Goal: Information Seeking & Learning: Learn about a topic

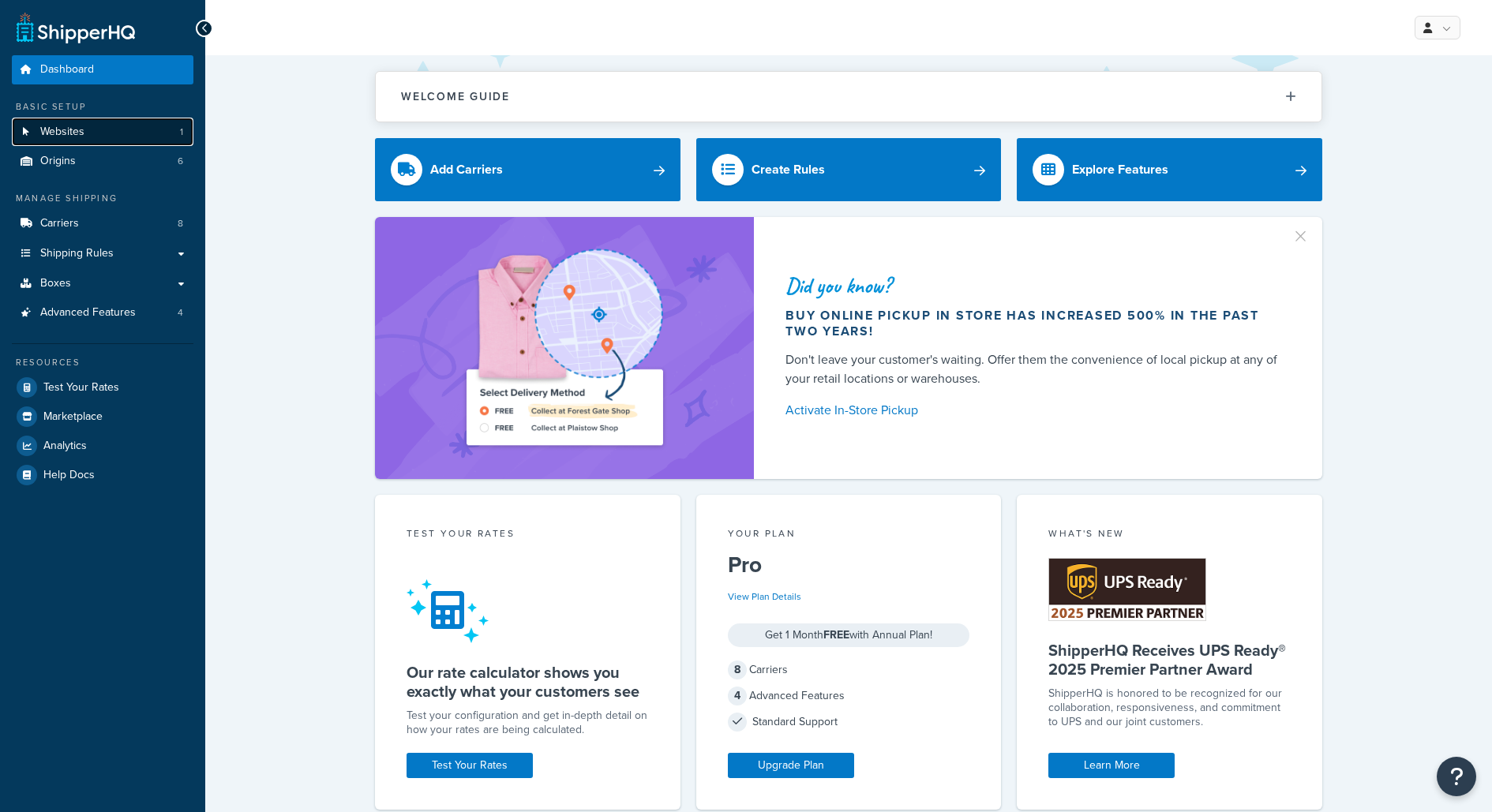
click at [153, 142] on link "Websites 1" at bounding box center [102, 132] width 182 height 29
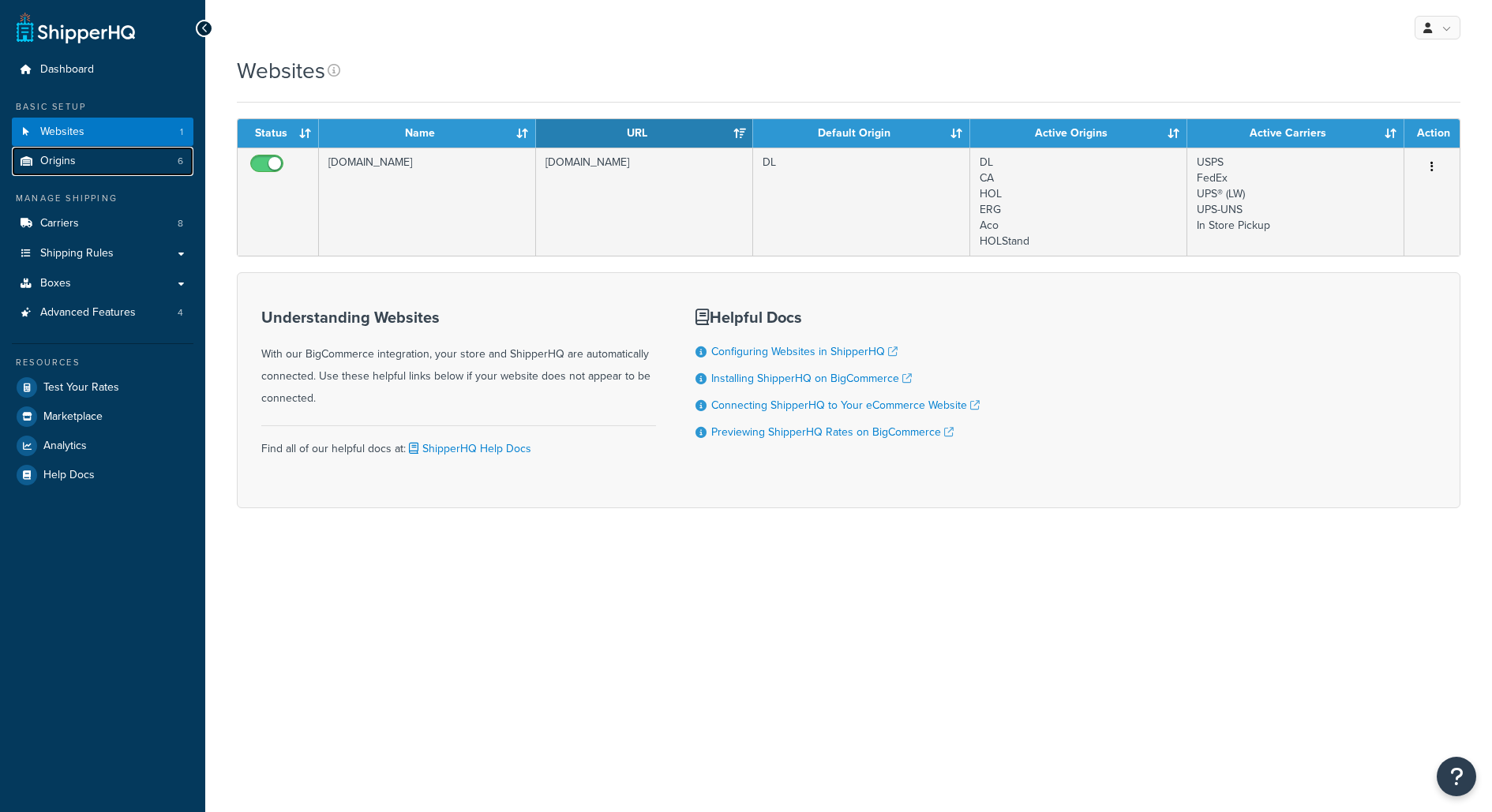
click at [151, 147] on link "Origins 6" at bounding box center [102, 162] width 182 height 29
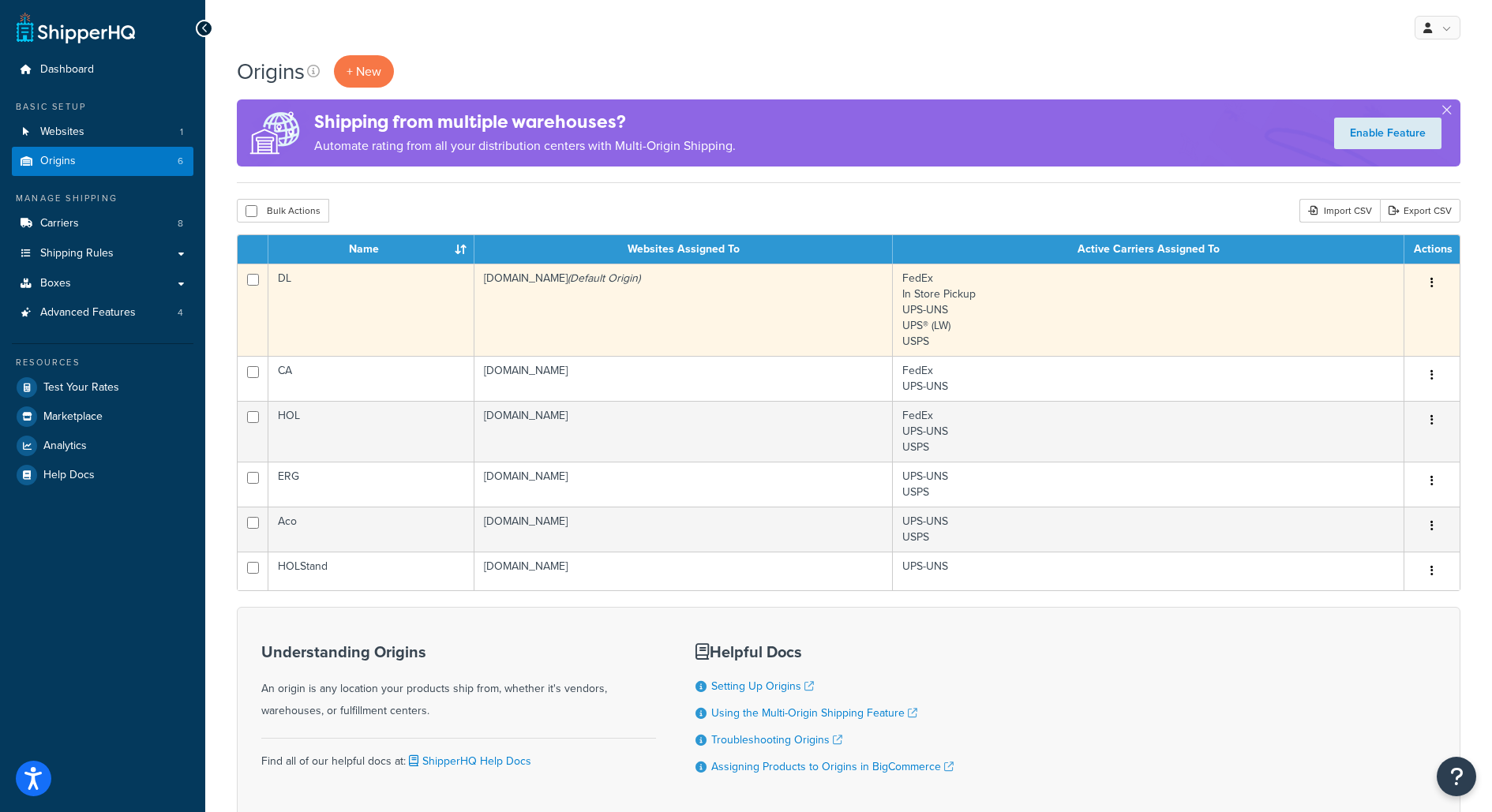
click at [745, 332] on td "DlightOnline.com (Default Origin)" at bounding box center [683, 310] width 419 height 92
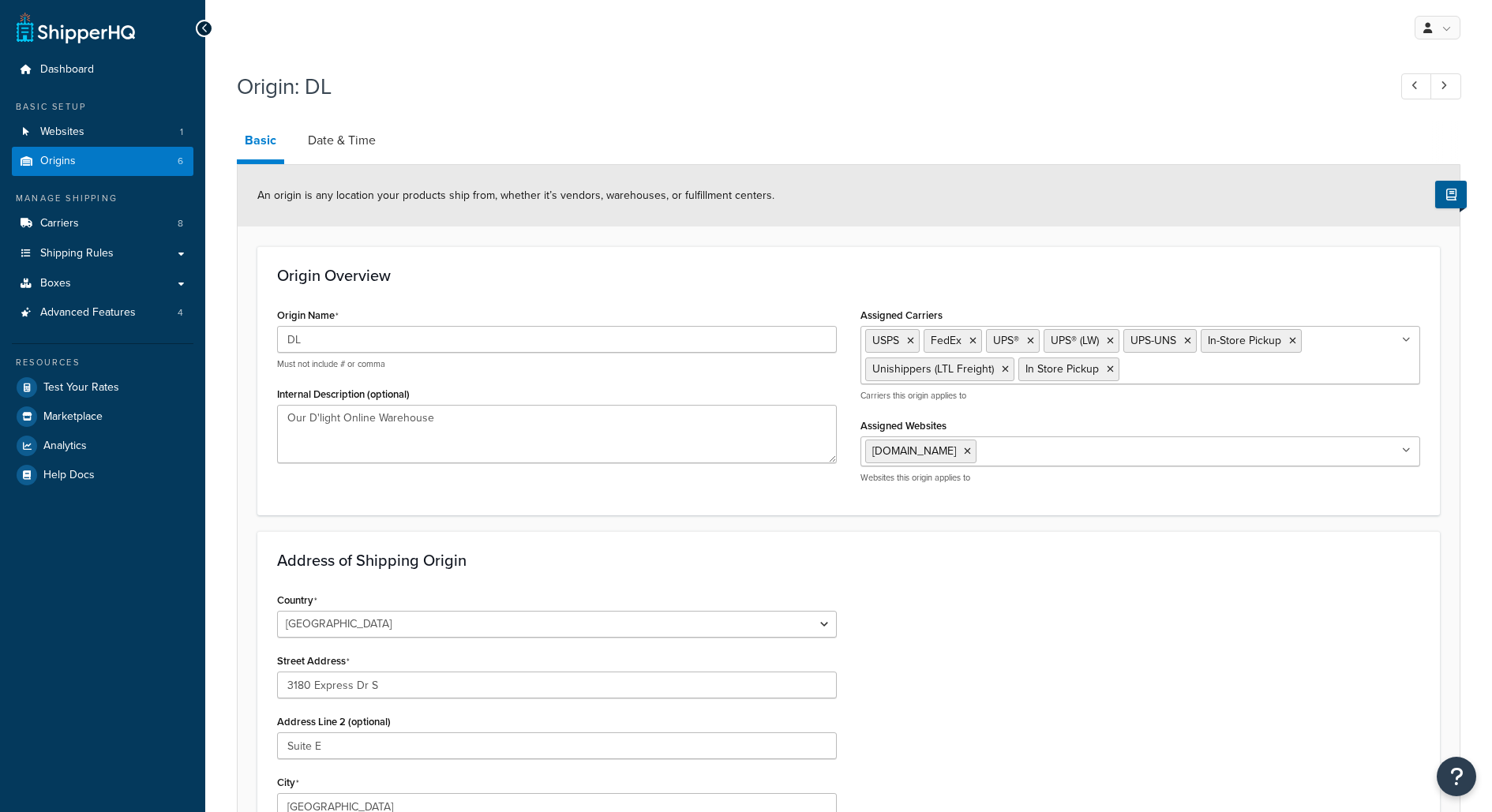
select select "32"
click at [90, 384] on span "Test Your Rates" at bounding box center [81, 388] width 76 height 13
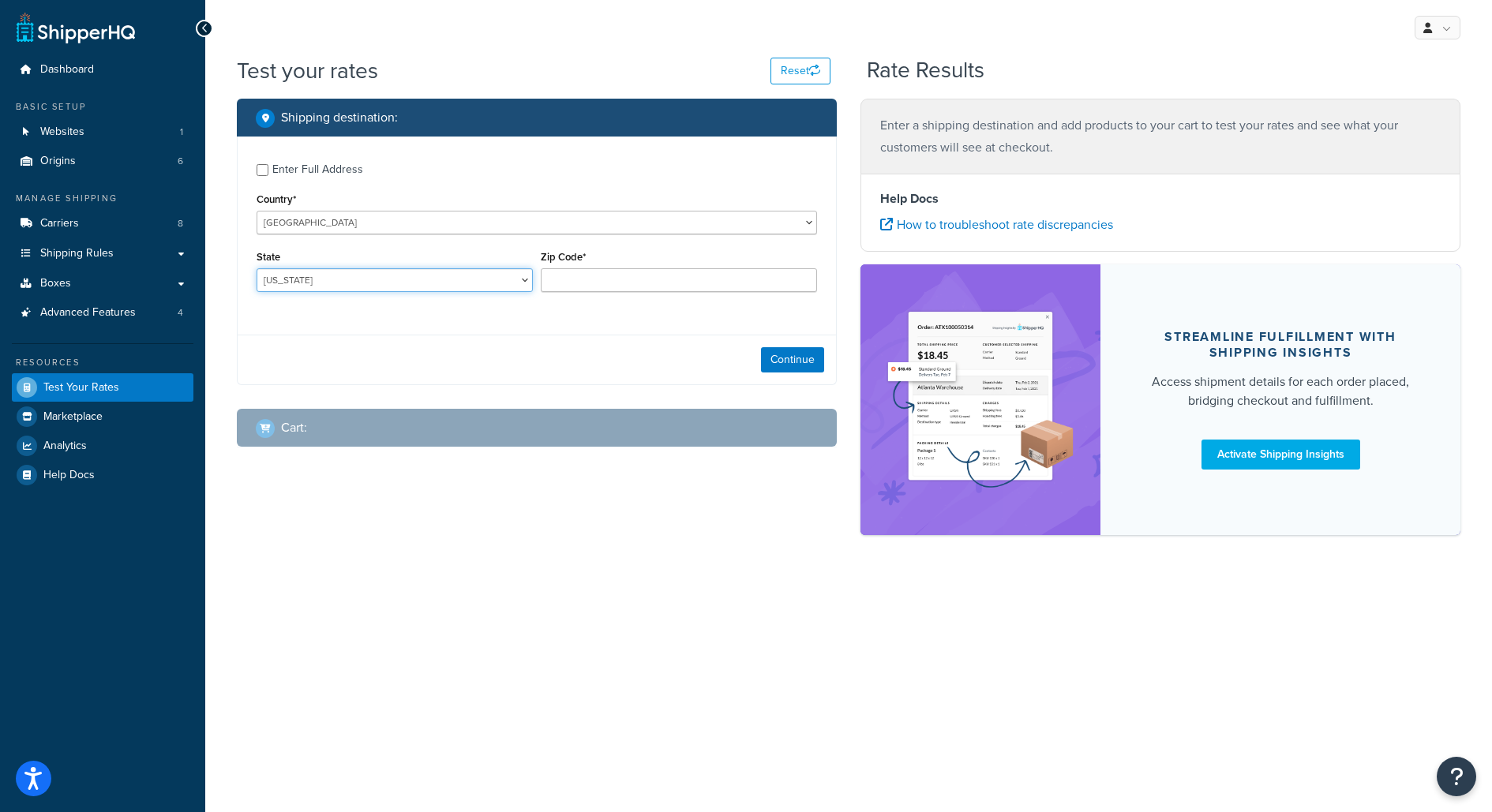
click at [476, 272] on select "Alabama Alaska American Samoa Arizona Arkansas Armed Forces Americas Armed Forc…" at bounding box center [395, 280] width 276 height 24
click at [467, 224] on select "United States United Kingdom Afghanistan Åland Islands Albania Algeria American…" at bounding box center [537, 222] width 560 height 24
select select "CA"
click at [257, 211] on select "United States United Kingdom Afghanistan Åland Islands Albania Algeria American…" at bounding box center [537, 222] width 560 height 24
click at [599, 272] on input "Zip Code*" at bounding box center [679, 280] width 276 height 24
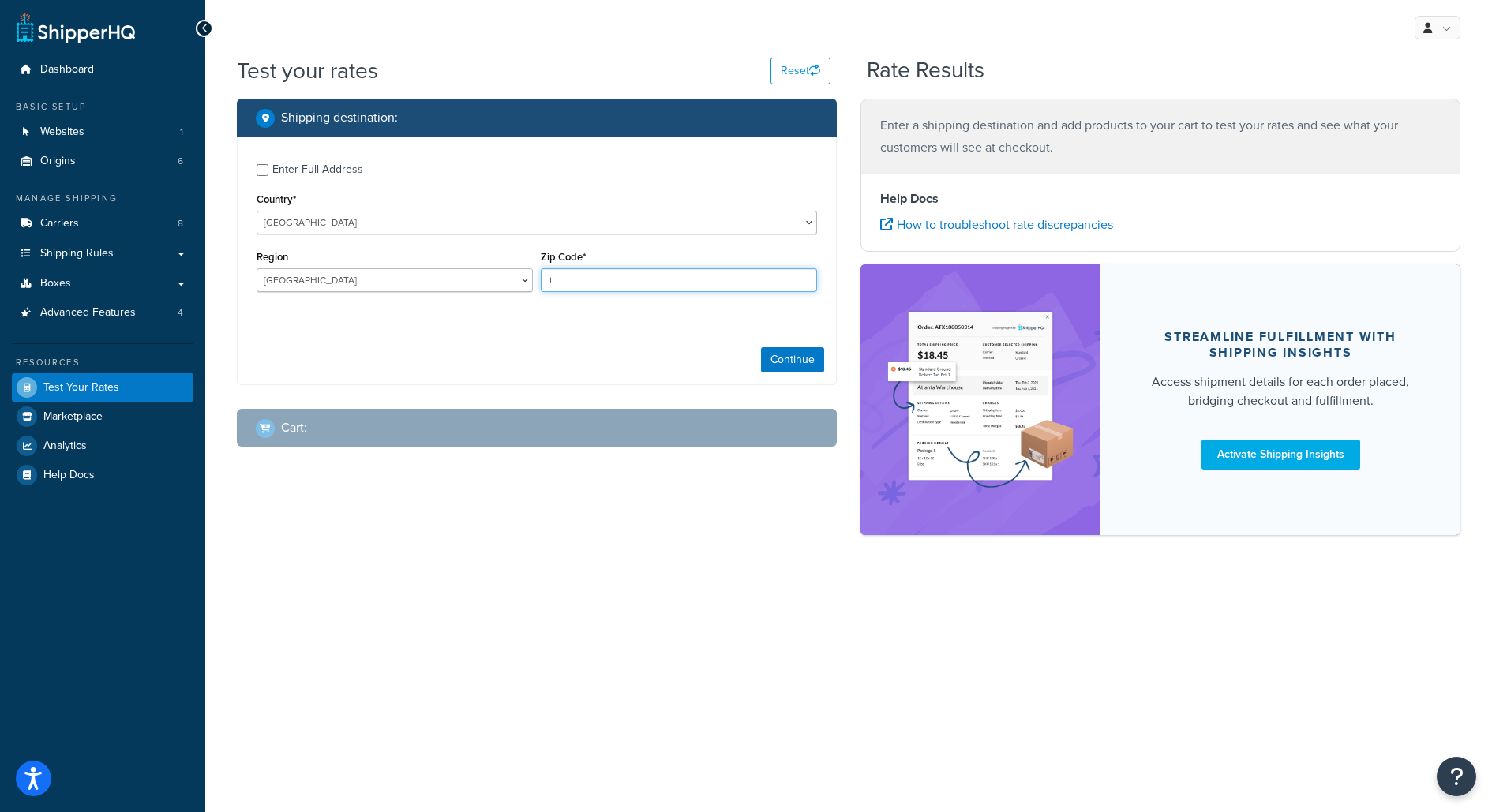
type input "T7X 3T7"
click at [774, 365] on button "Continue" at bounding box center [793, 360] width 64 height 25
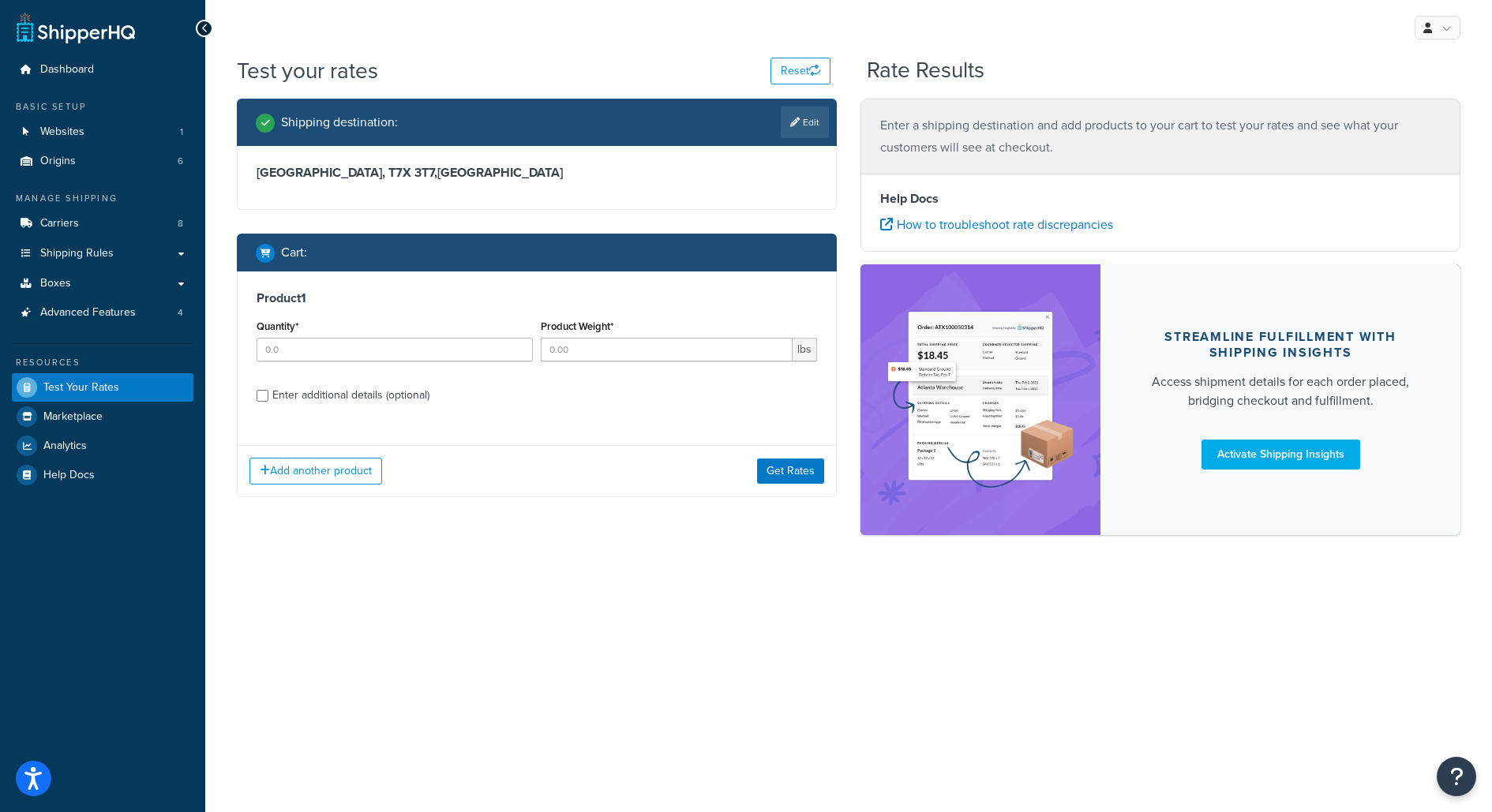
click at [424, 328] on div "Quantity*" at bounding box center [395, 339] width 276 height 46
click at [424, 352] on input "Quantity*" at bounding box center [395, 349] width 276 height 24
type input "1"
click at [597, 349] on input "Product Weight*" at bounding box center [667, 349] width 252 height 24
type input "1"
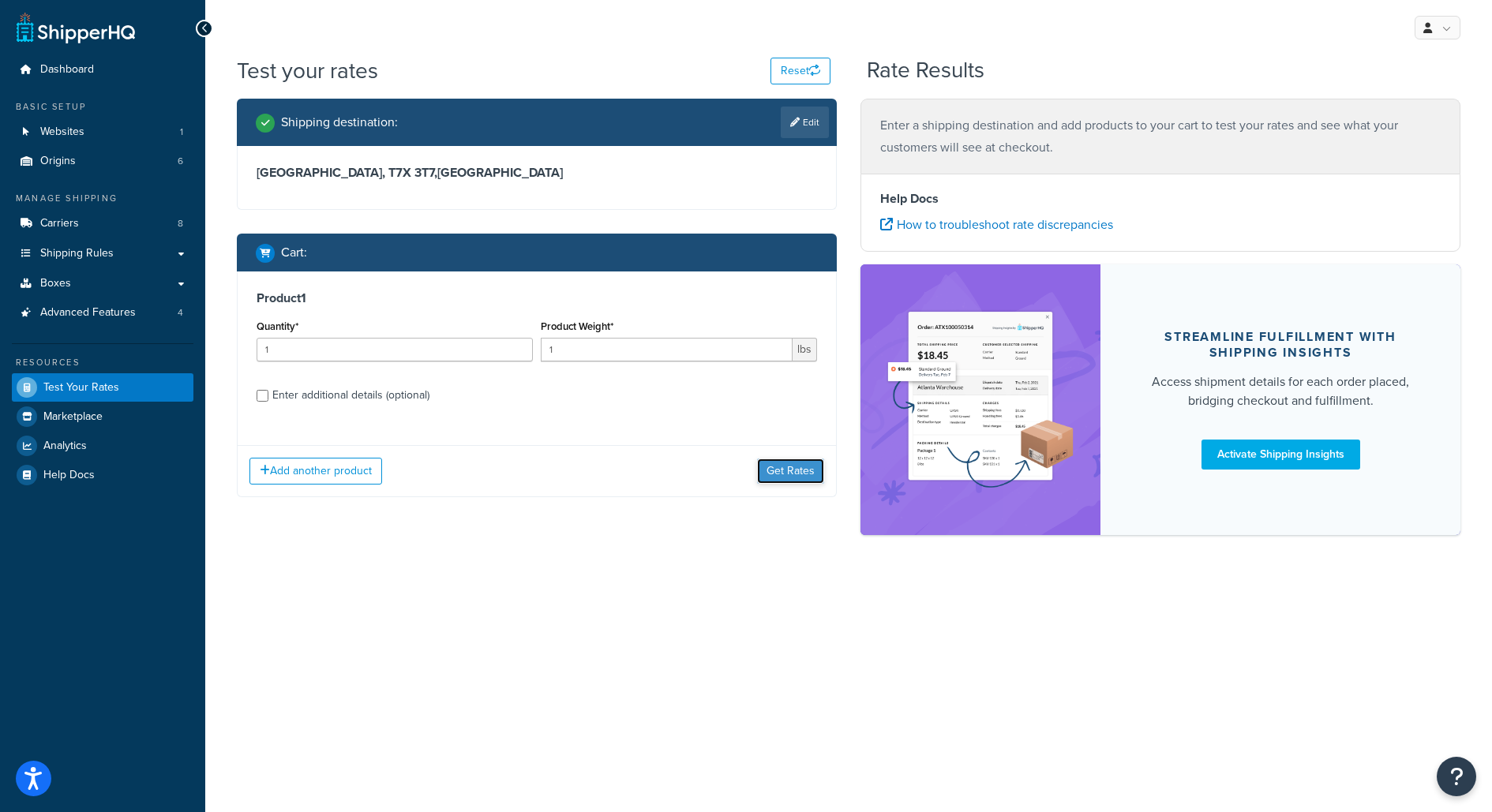
click at [793, 471] on button "Get Rates" at bounding box center [790, 470] width 67 height 25
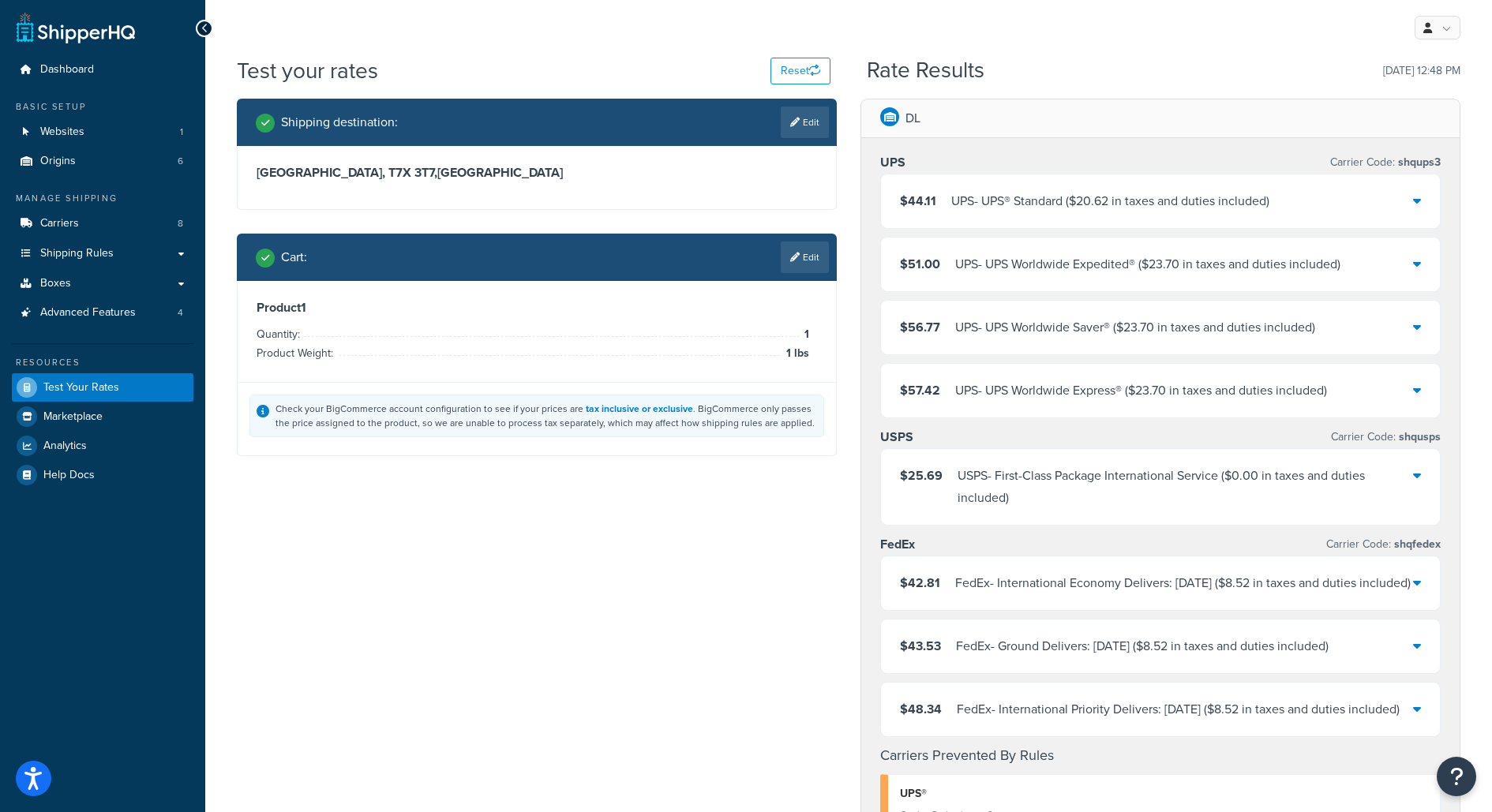
click at [1178, 181] on div "$44.11 UPS - UPS® Standard ( $20.62 in taxes and duties included )" at bounding box center [1160, 201] width 559 height 54
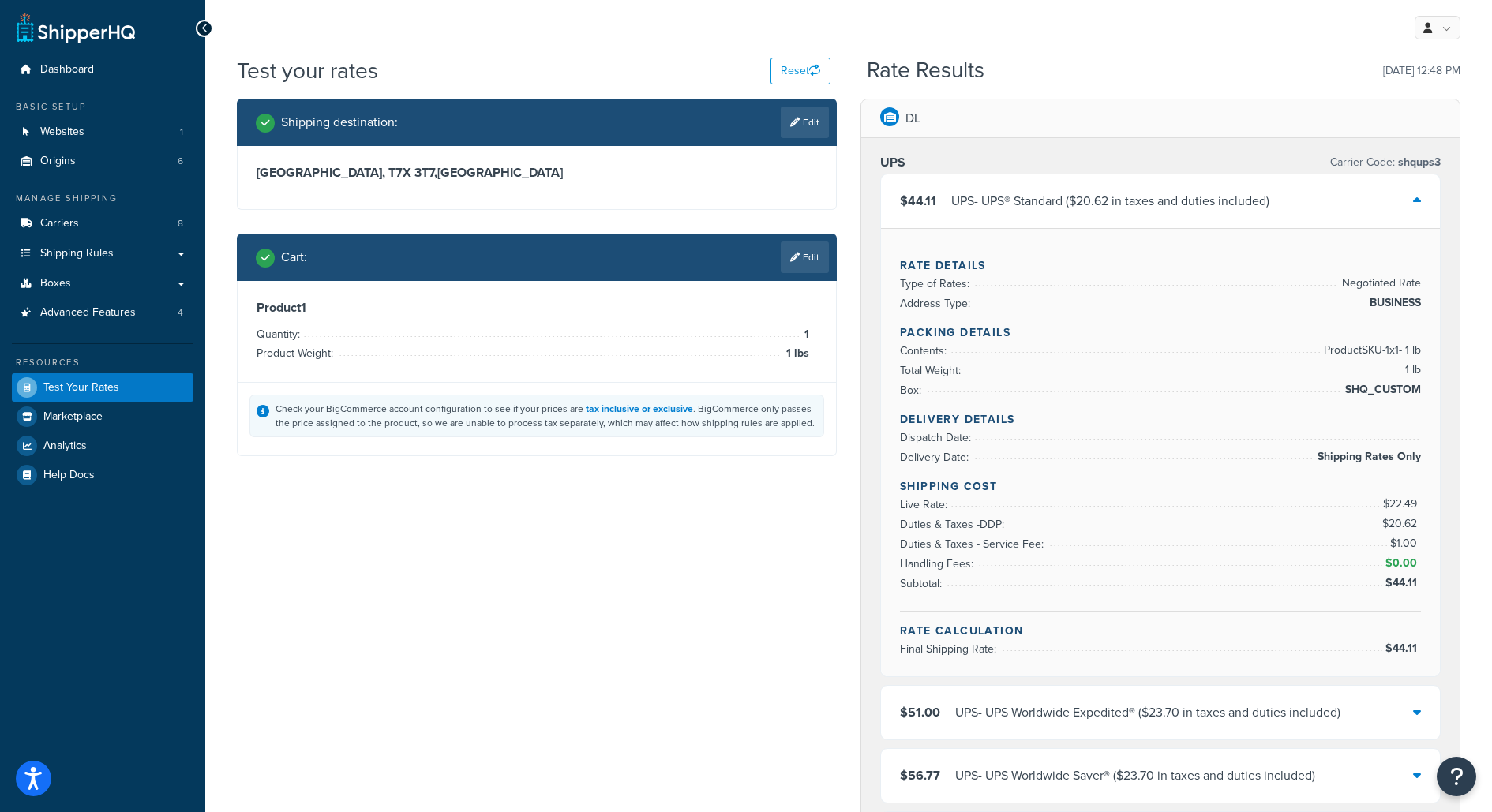
click at [1134, 536] on li "Duties & Taxes - Service Fee: $1.00" at bounding box center [1160, 544] width 521 height 20
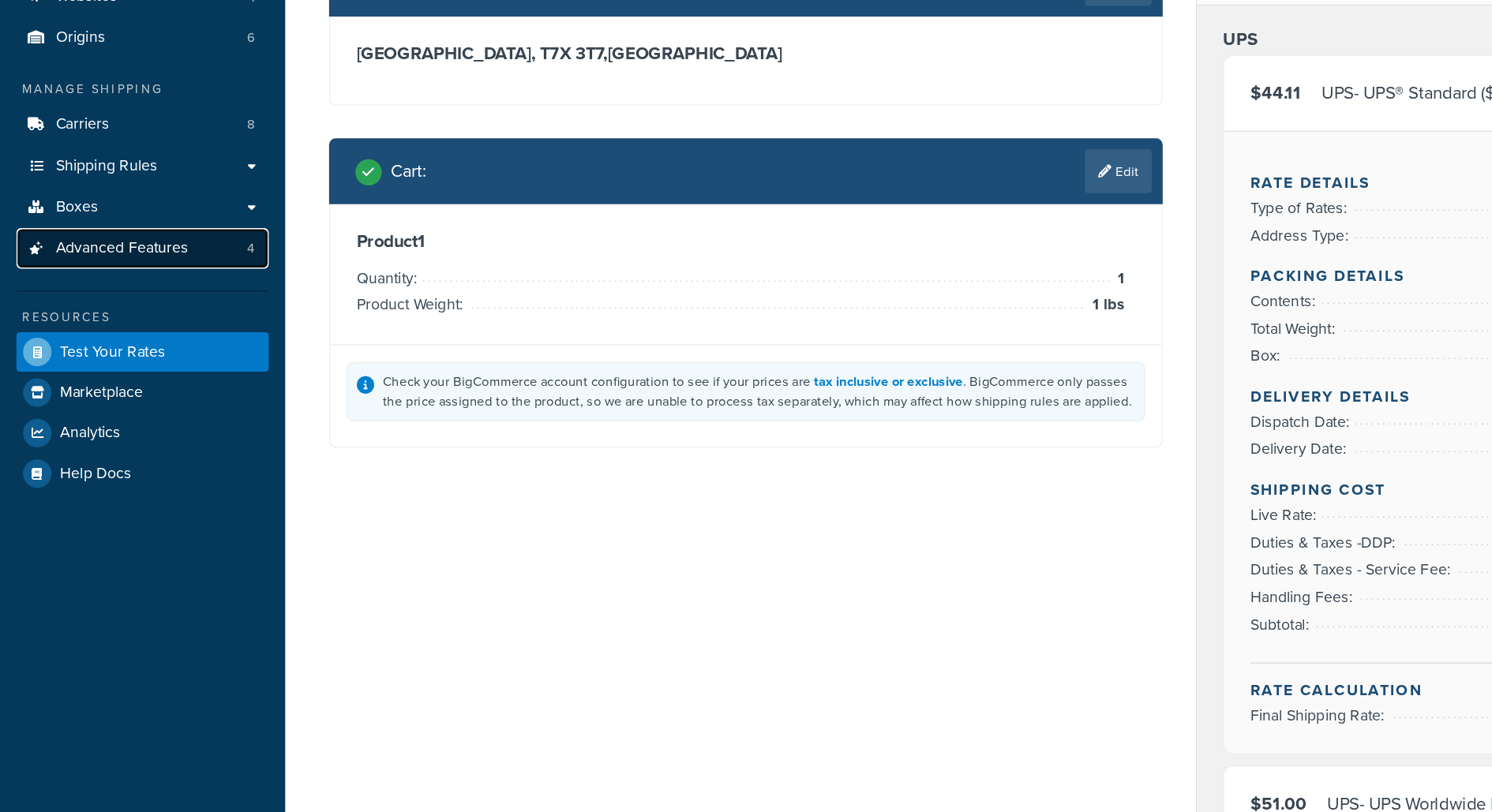
click at [169, 314] on link "Advanced Features 4" at bounding box center [102, 313] width 182 height 29
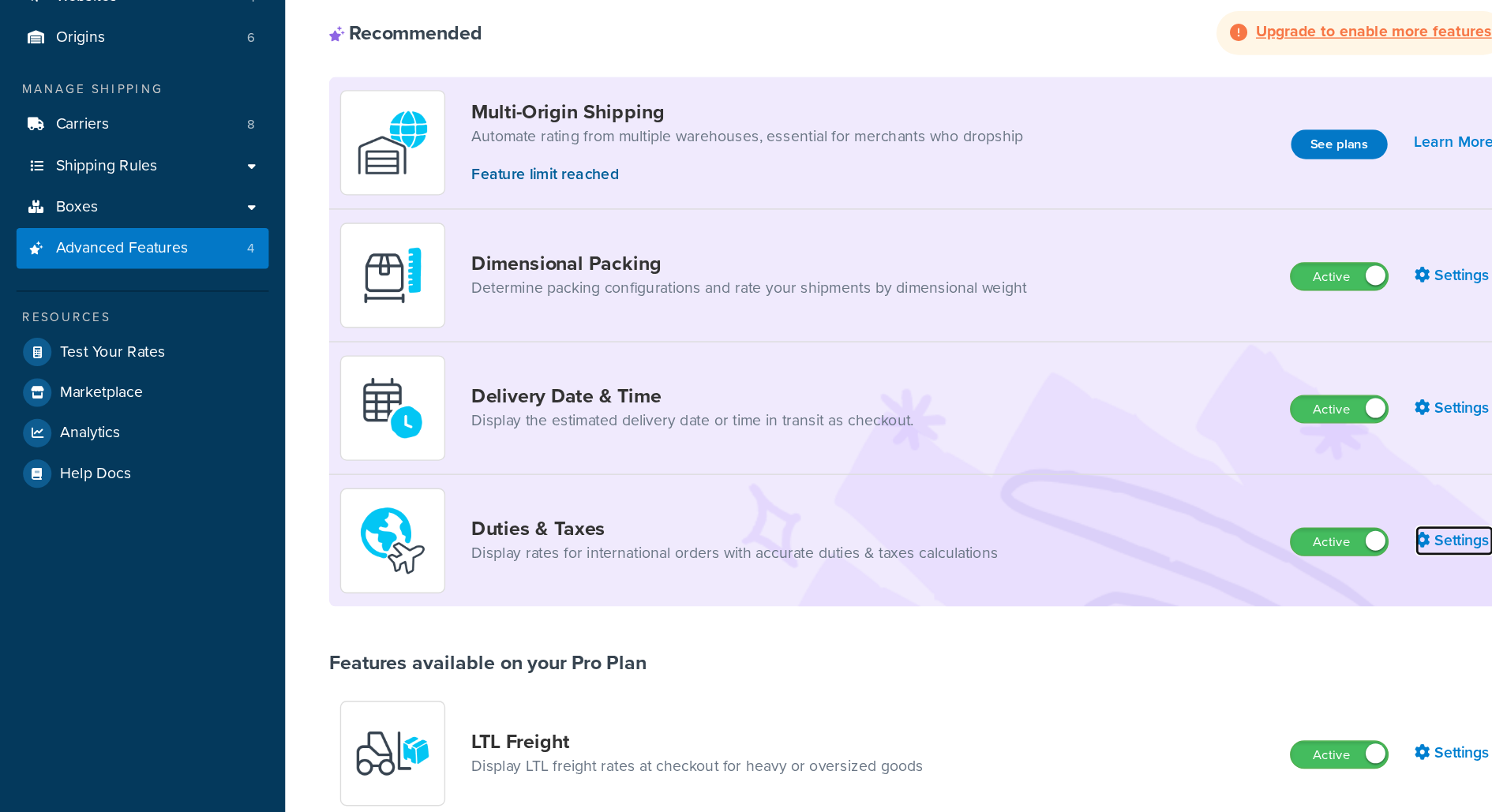
click at [1054, 516] on link "Settings" at bounding box center [1046, 522] width 57 height 22
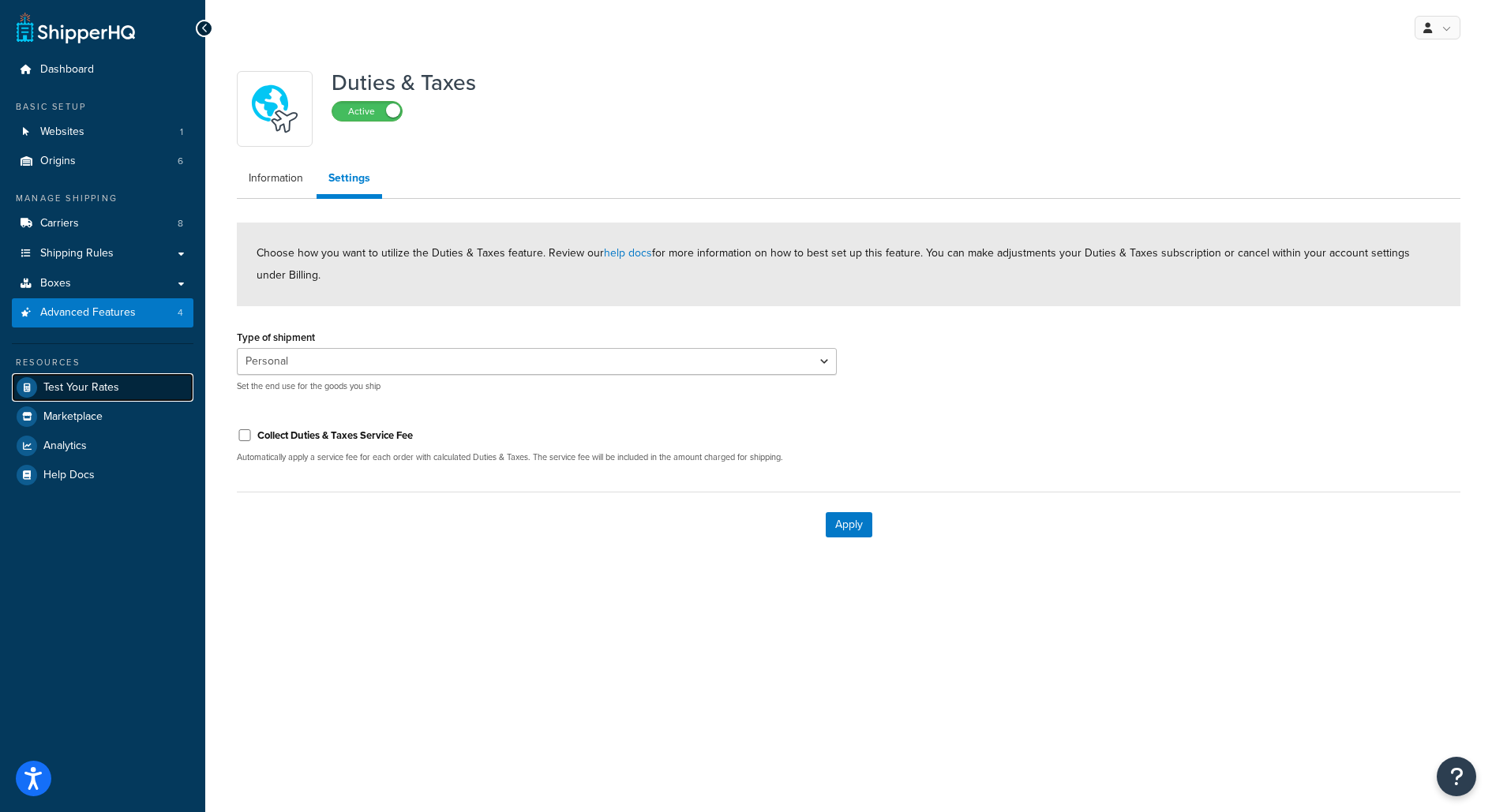
click at [155, 379] on link "Test Your Rates" at bounding box center [102, 388] width 182 height 29
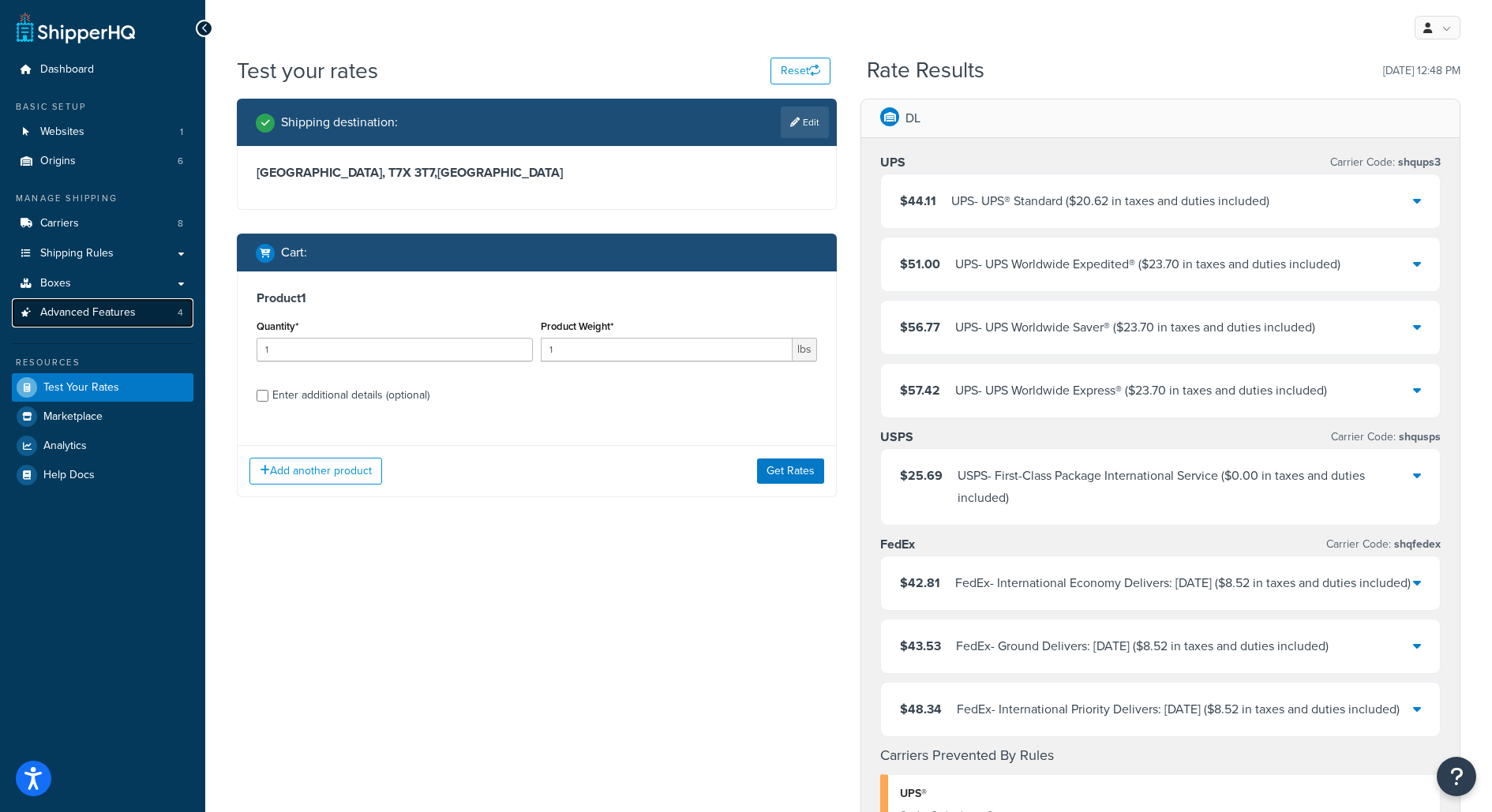
click at [147, 304] on link "Advanced Features 4" at bounding box center [102, 313] width 182 height 29
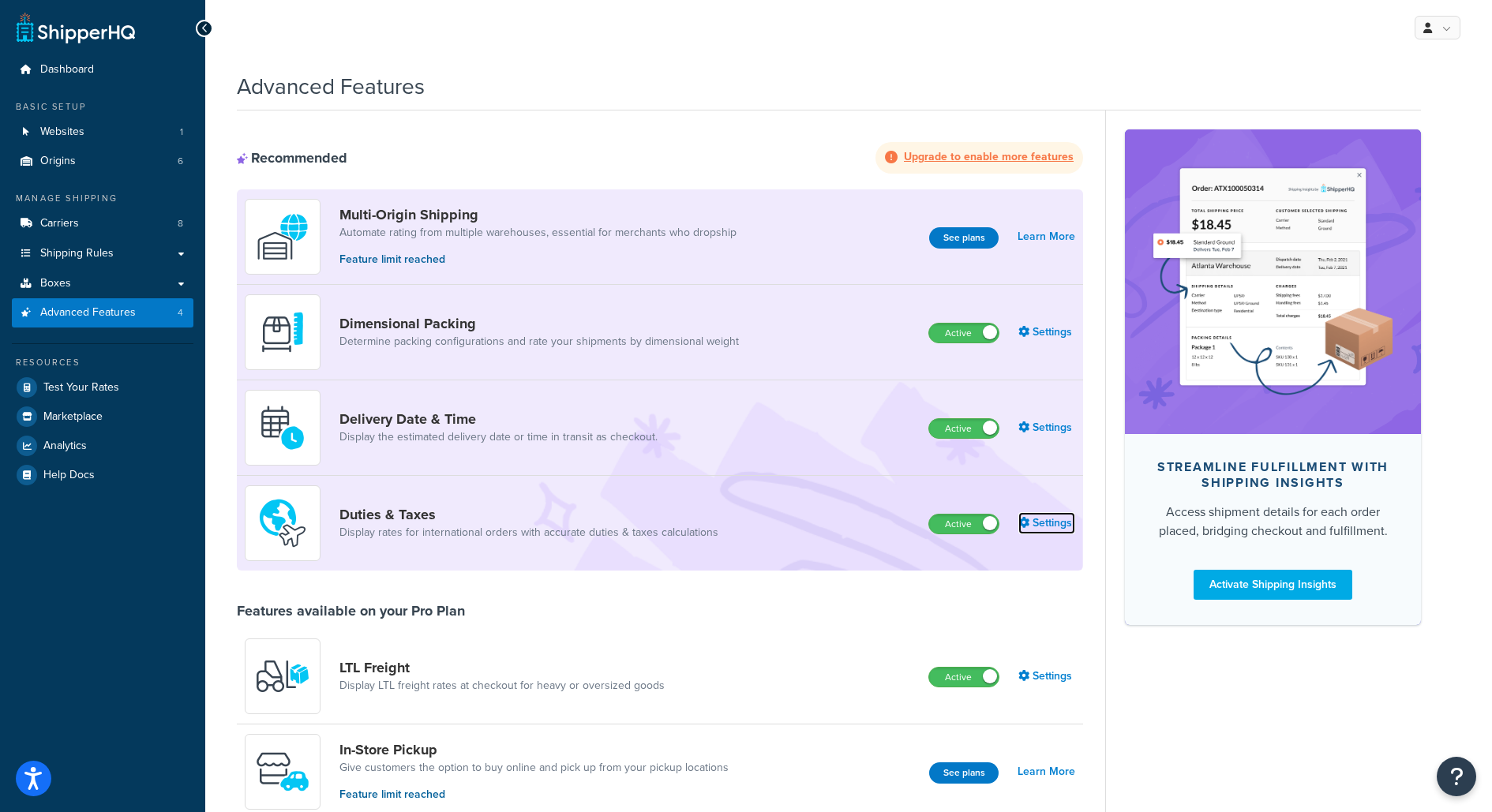
click at [1038, 515] on link "Settings" at bounding box center [1046, 522] width 57 height 22
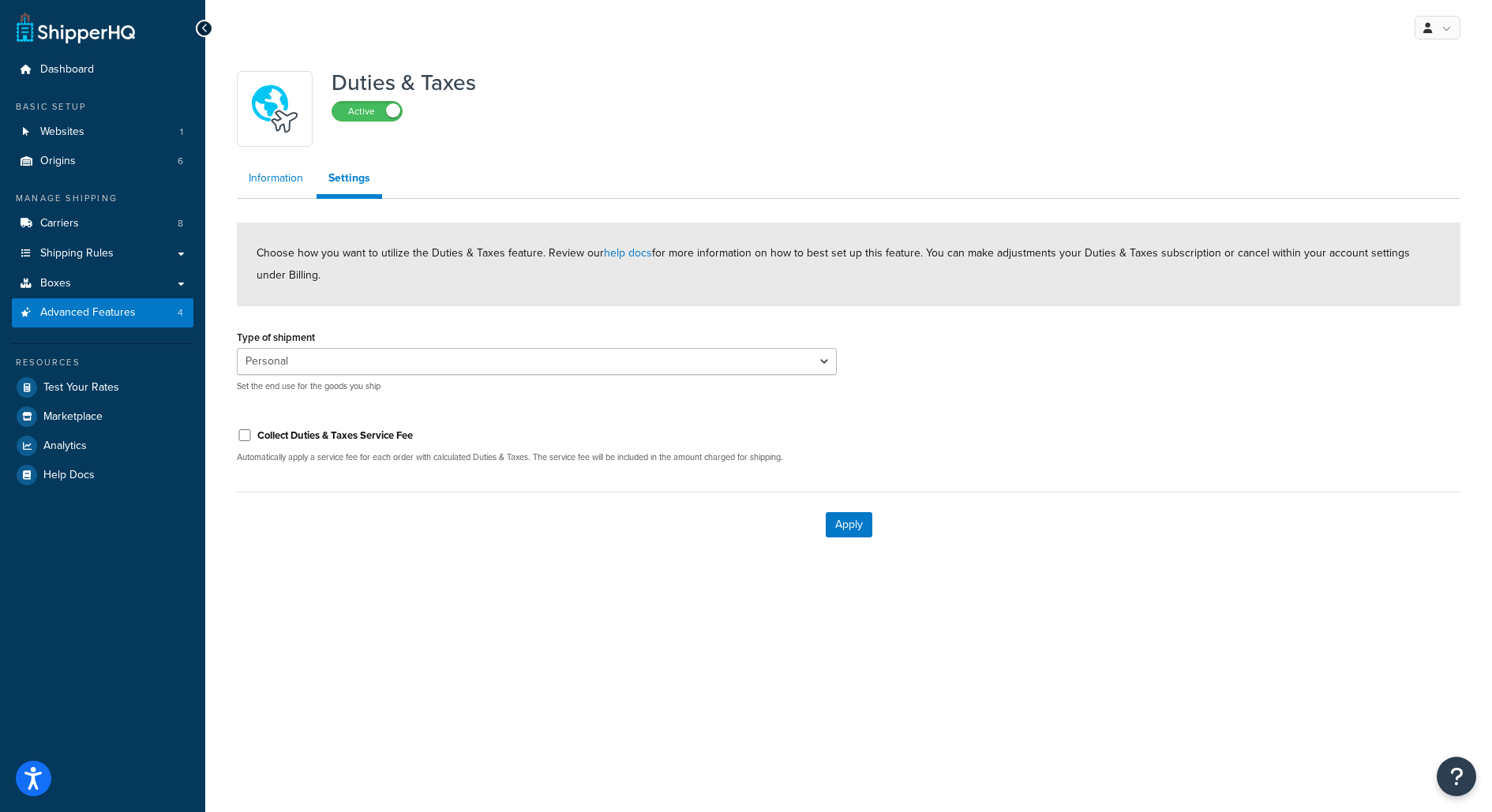
click at [270, 177] on link "Information" at bounding box center [275, 178] width 78 height 32
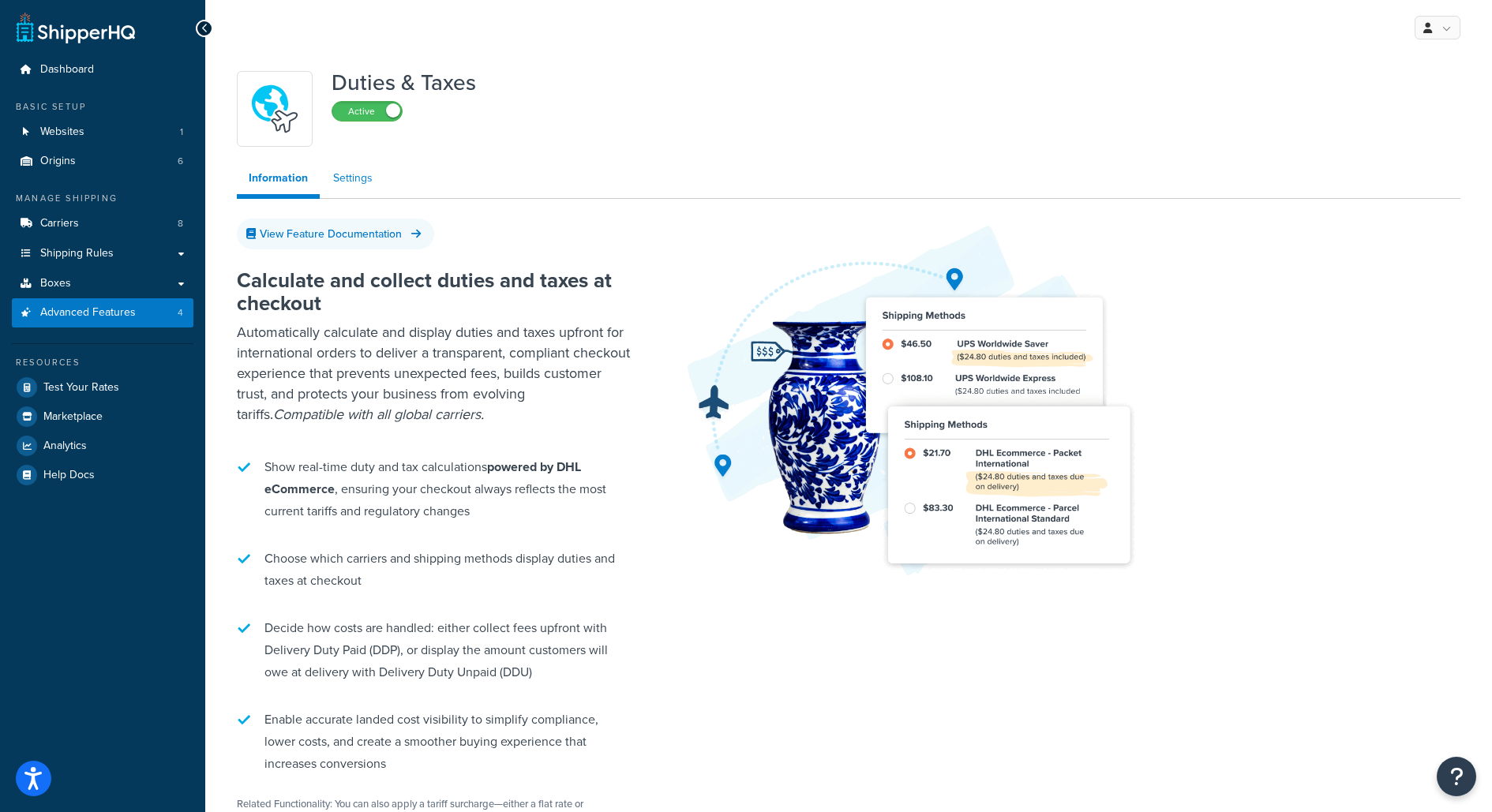
click at [358, 176] on link "Settings" at bounding box center [353, 178] width 64 height 32
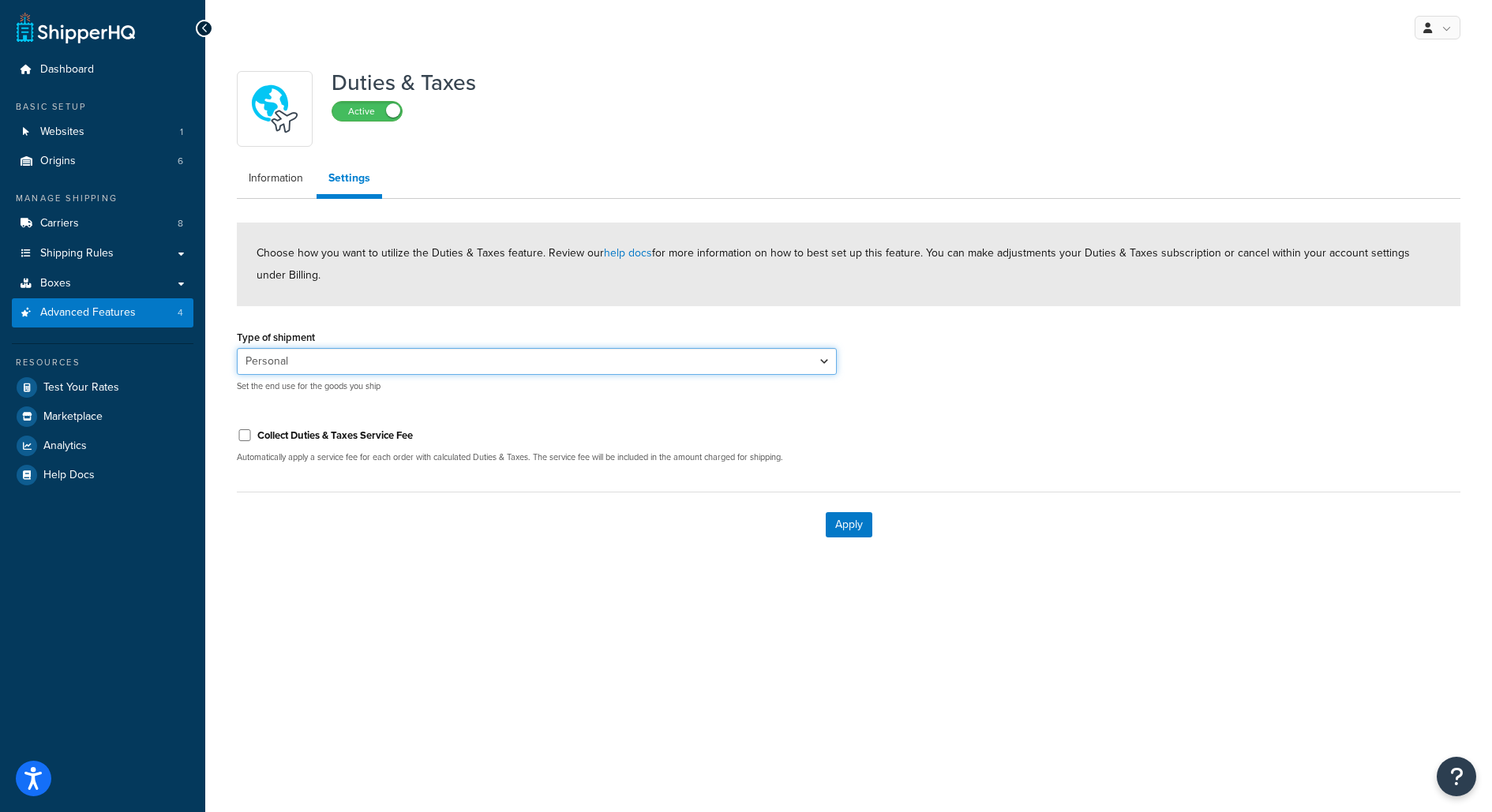
click at [419, 367] on select "Personal Commercial Gifts Other" at bounding box center [536, 362] width 600 height 27
click at [143, 397] on link "Test Your Rates" at bounding box center [102, 388] width 182 height 29
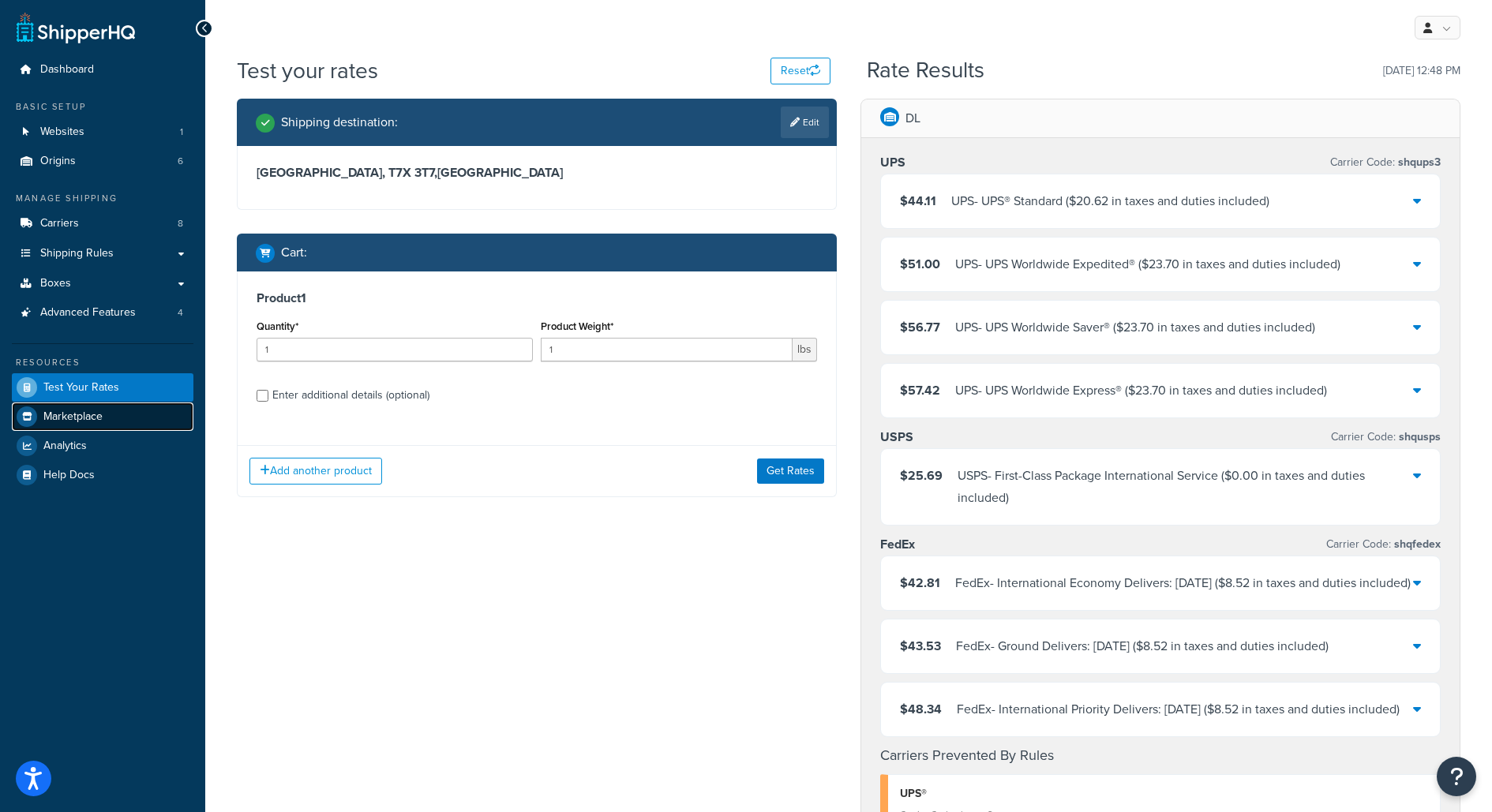
click at [140, 410] on link "Marketplace" at bounding box center [102, 417] width 182 height 29
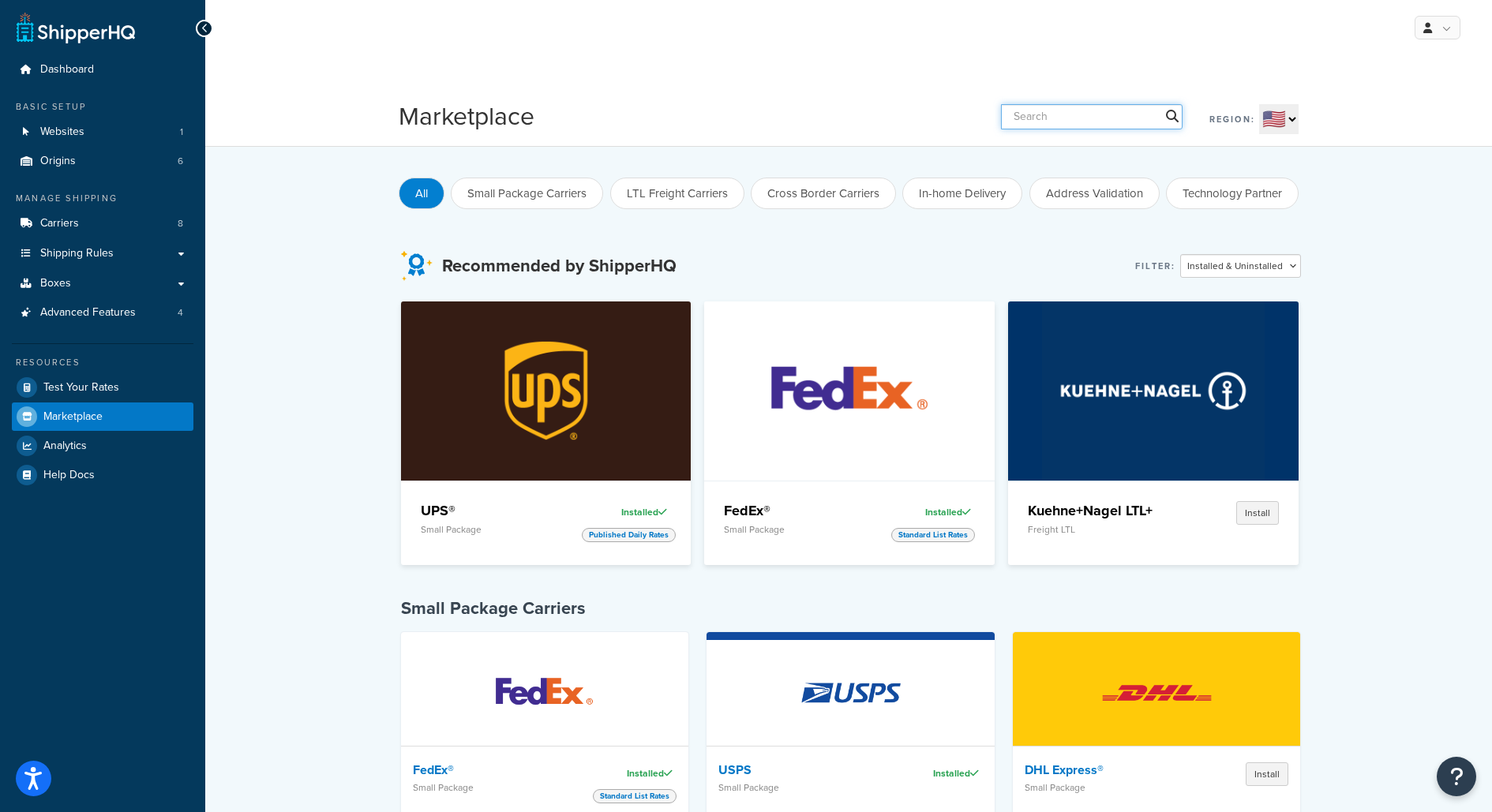
click at [1108, 112] on input "text" at bounding box center [1092, 116] width 182 height 25
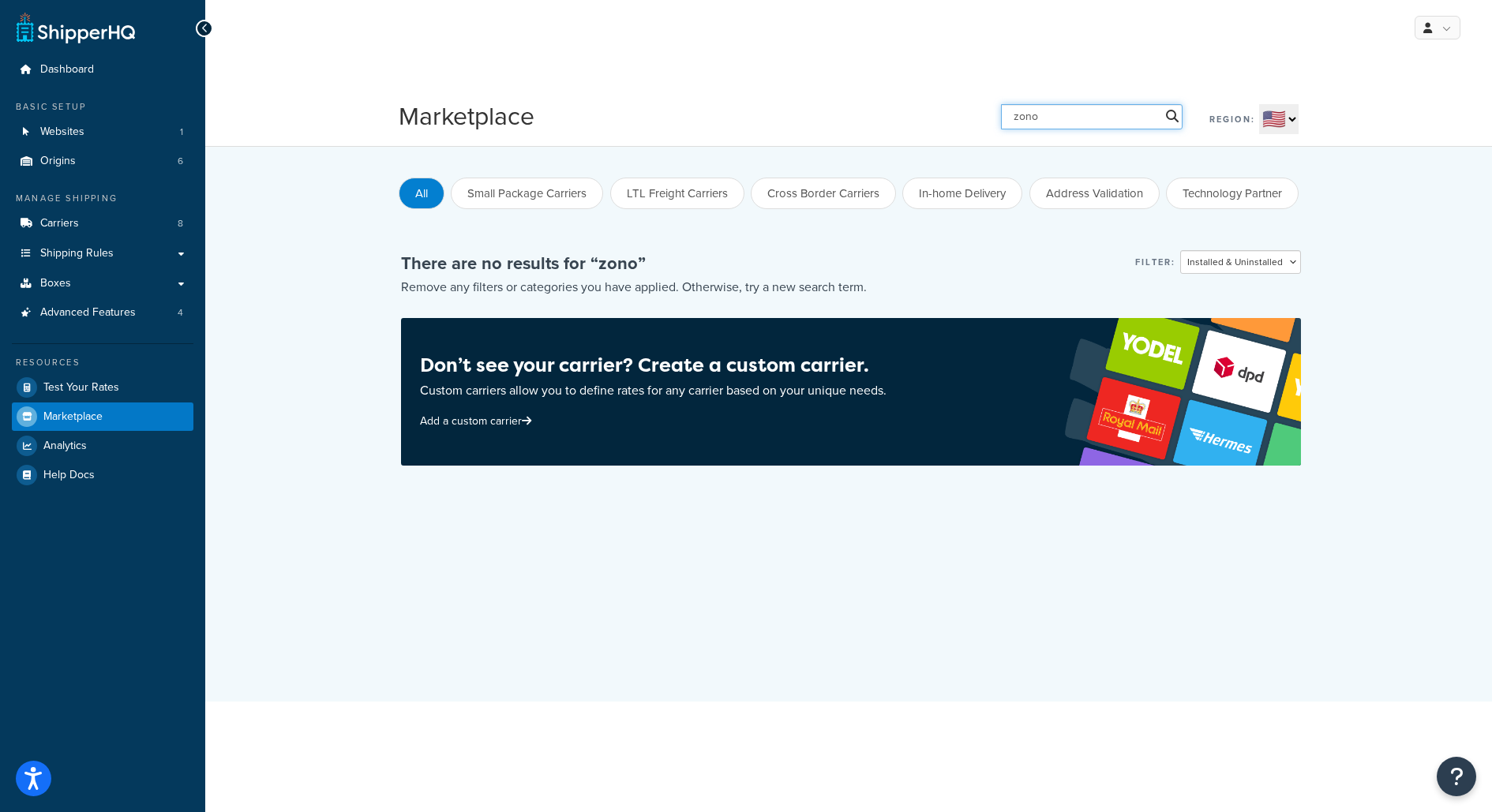
click at [1087, 119] on input "zono" at bounding box center [1092, 116] width 182 height 25
type input "hurr"
click at [1147, 120] on input "hurr" at bounding box center [1092, 116] width 182 height 25
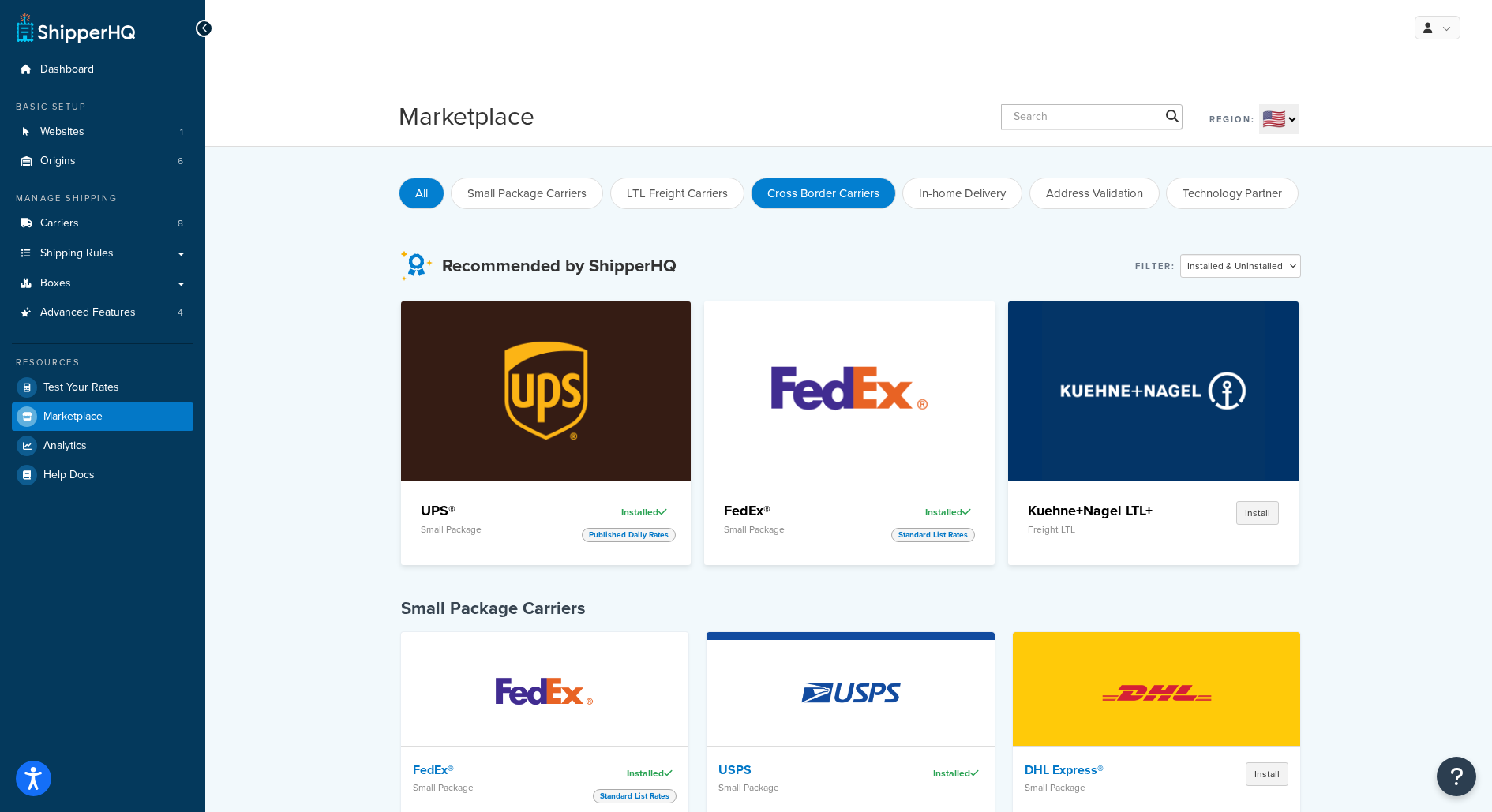
click at [833, 190] on button "Cross Border Carriers" at bounding box center [823, 193] width 145 height 32
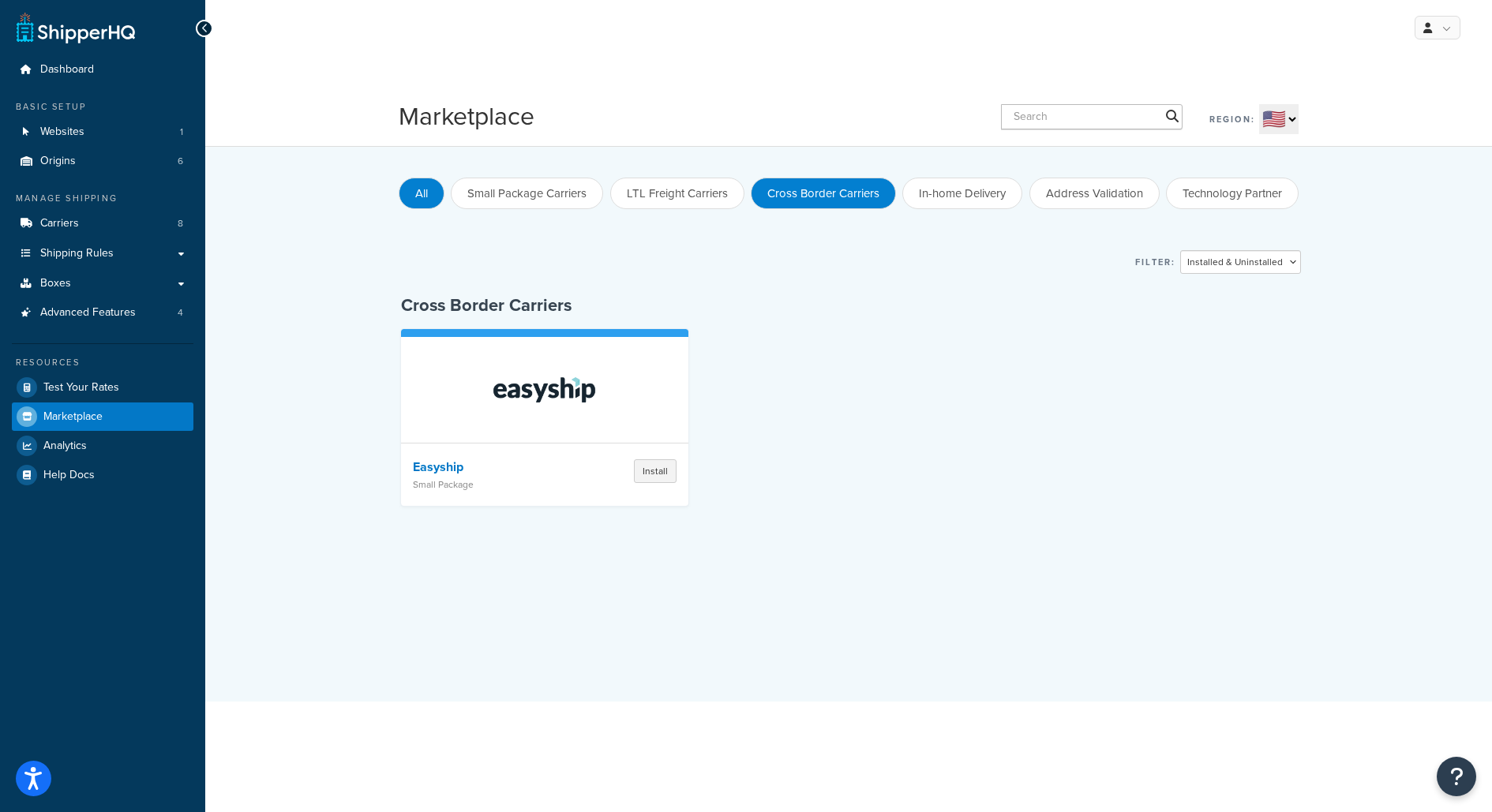
click at [429, 195] on button "All" at bounding box center [422, 193] width 46 height 32
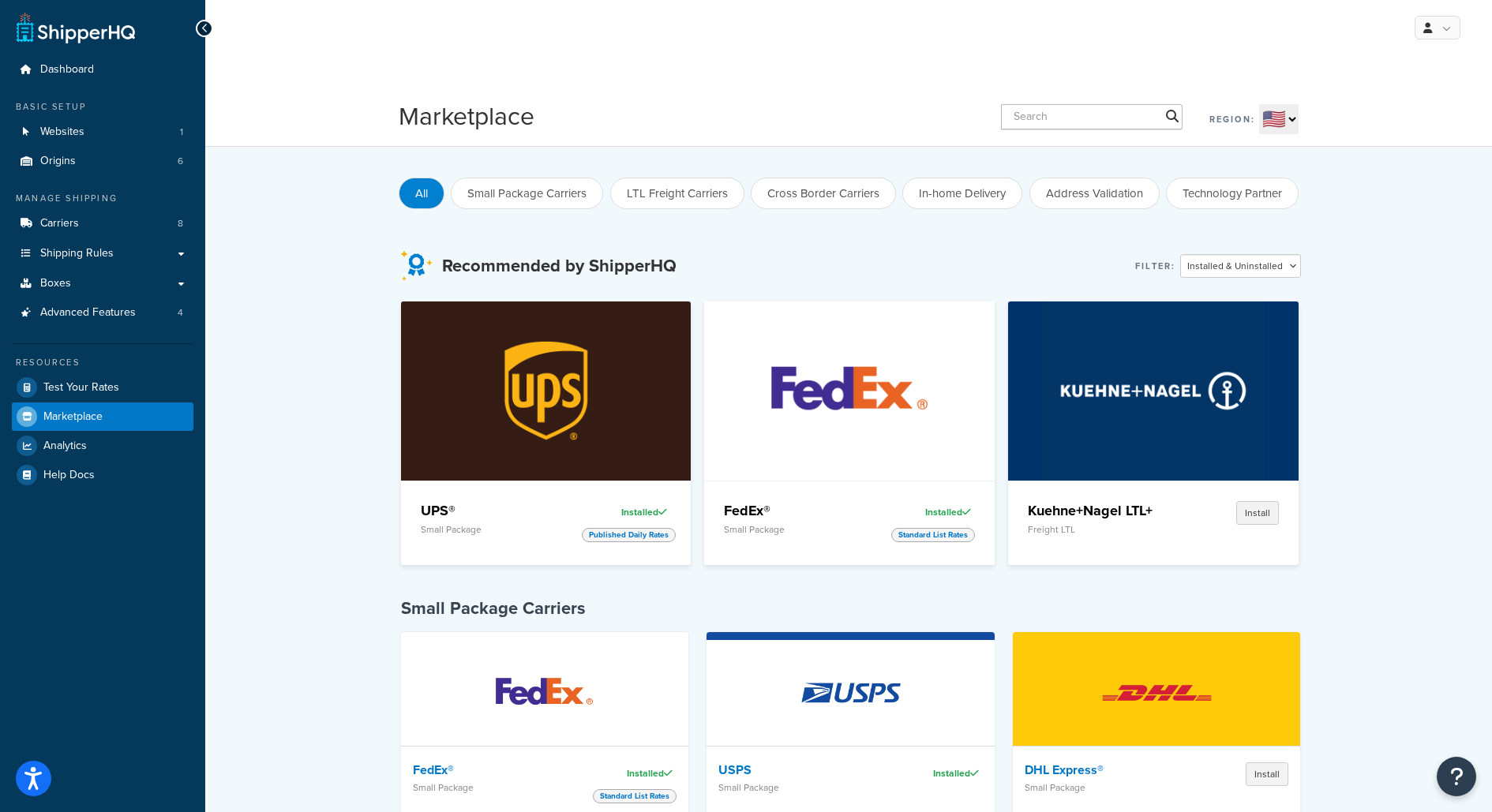
click at [1247, 111] on label "Region:" at bounding box center [1232, 118] width 46 height 22
click at [1259, 111] on select "🇺🇸 🇬🇧 🇨🇦 🇦🇺 🇪🇺 🌐" at bounding box center [1278, 118] width 39 height 30
click at [1277, 118] on select "🇺🇸 🇬🇧 🇨🇦 🇦🇺 🇪🇺 🌐" at bounding box center [1278, 118] width 39 height 30
click at [1261, 105] on select "🇺🇸 🇬🇧 🇨🇦 🇦🇺 🇪🇺 🌐" at bounding box center [1278, 118] width 39 height 30
click at [1283, 112] on select "🇺🇸 🇬🇧 🇨🇦 🇦🇺 🇪🇺 🌐" at bounding box center [1278, 118] width 39 height 30
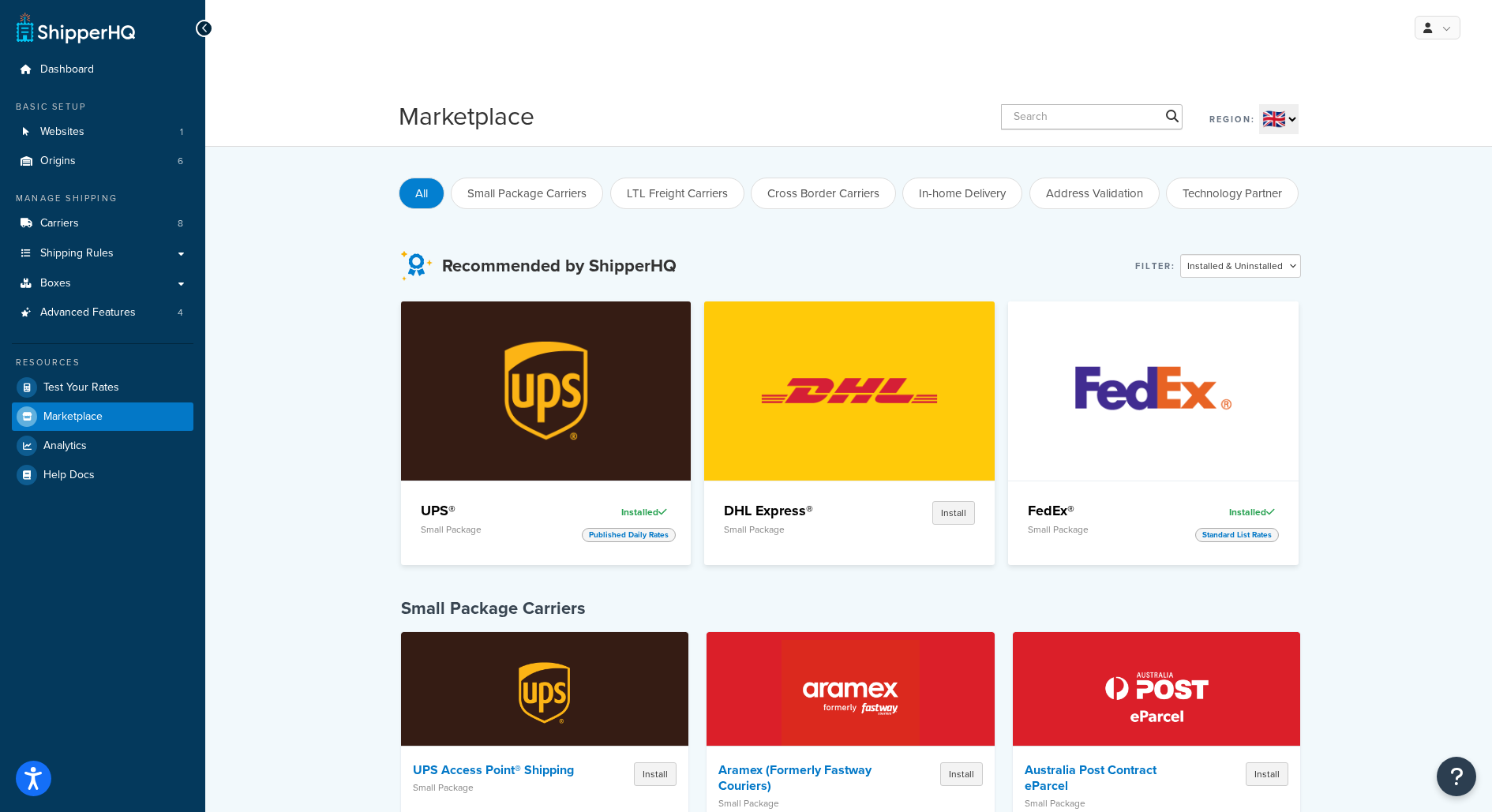
select select "ROW"
click at [1261, 105] on select "🇺🇸 🇬🇧 🇨🇦 🇦🇺 🇪🇺 🌐" at bounding box center [1278, 118] width 39 height 30
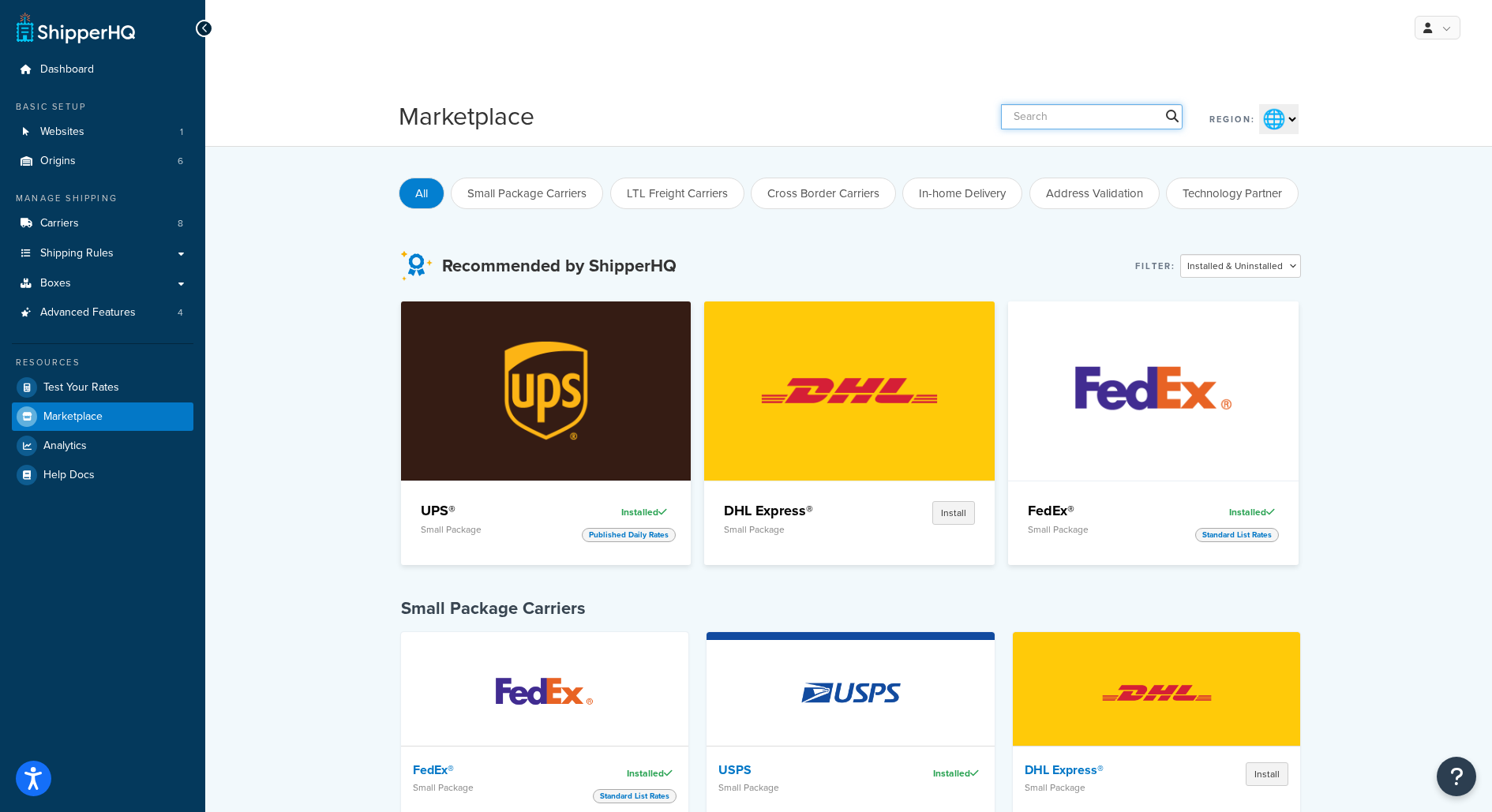
click at [1129, 120] on input "text" at bounding box center [1092, 116] width 182 height 25
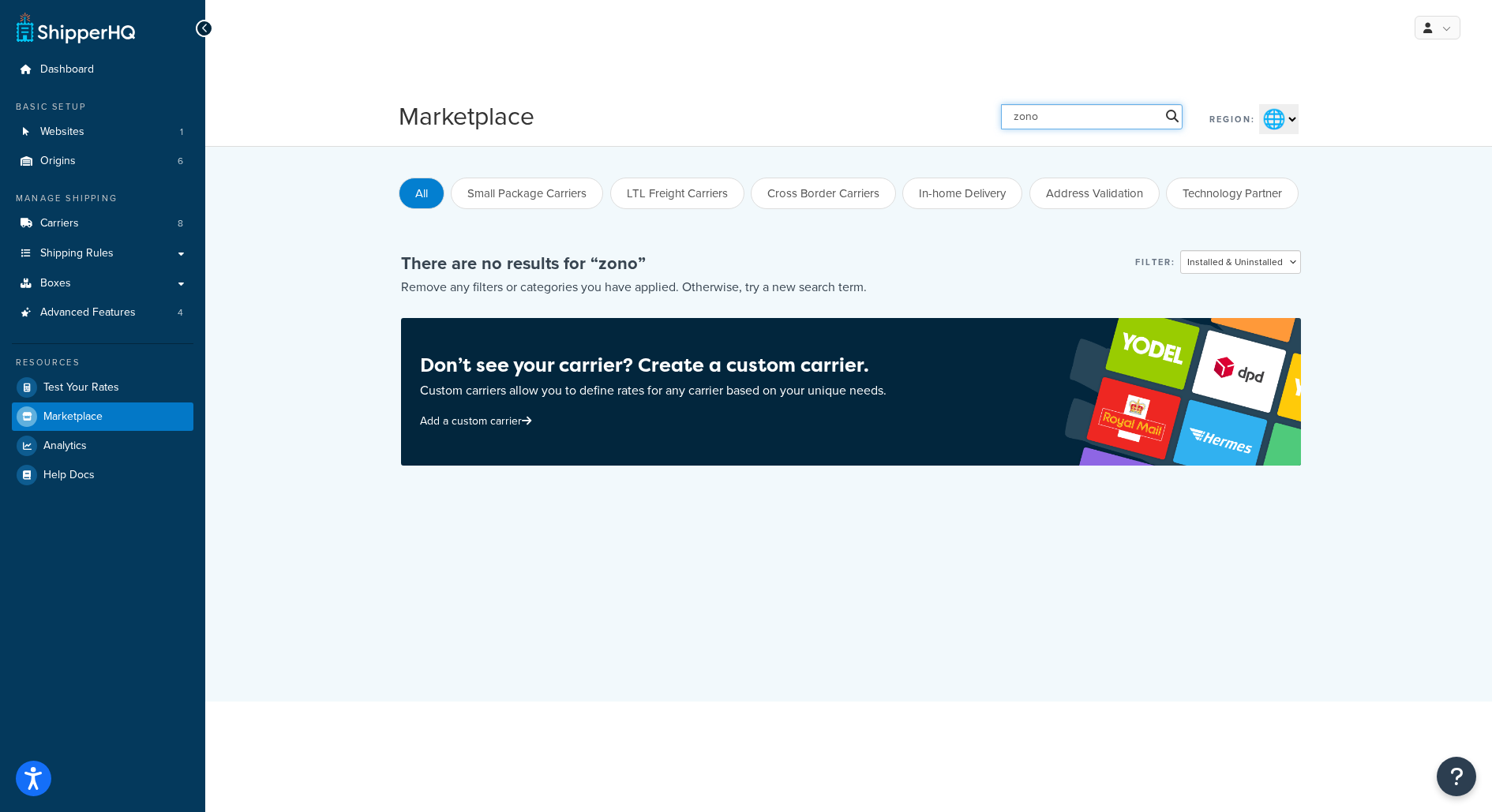
type input "zono"
click at [1006, 128] on div "Marketplace zono Region: 🇺🇸 🇬🇧 🇨🇦 🇦🇺 🇪🇺 🌐" at bounding box center [848, 116] width 900 height 36
click at [1274, 122] on select "🇺🇸 🇬🇧 🇨🇦 🇦🇺 🇪🇺 🌐" at bounding box center [1278, 118] width 39 height 30
click at [138, 396] on link "Test Your Rates" at bounding box center [102, 388] width 182 height 29
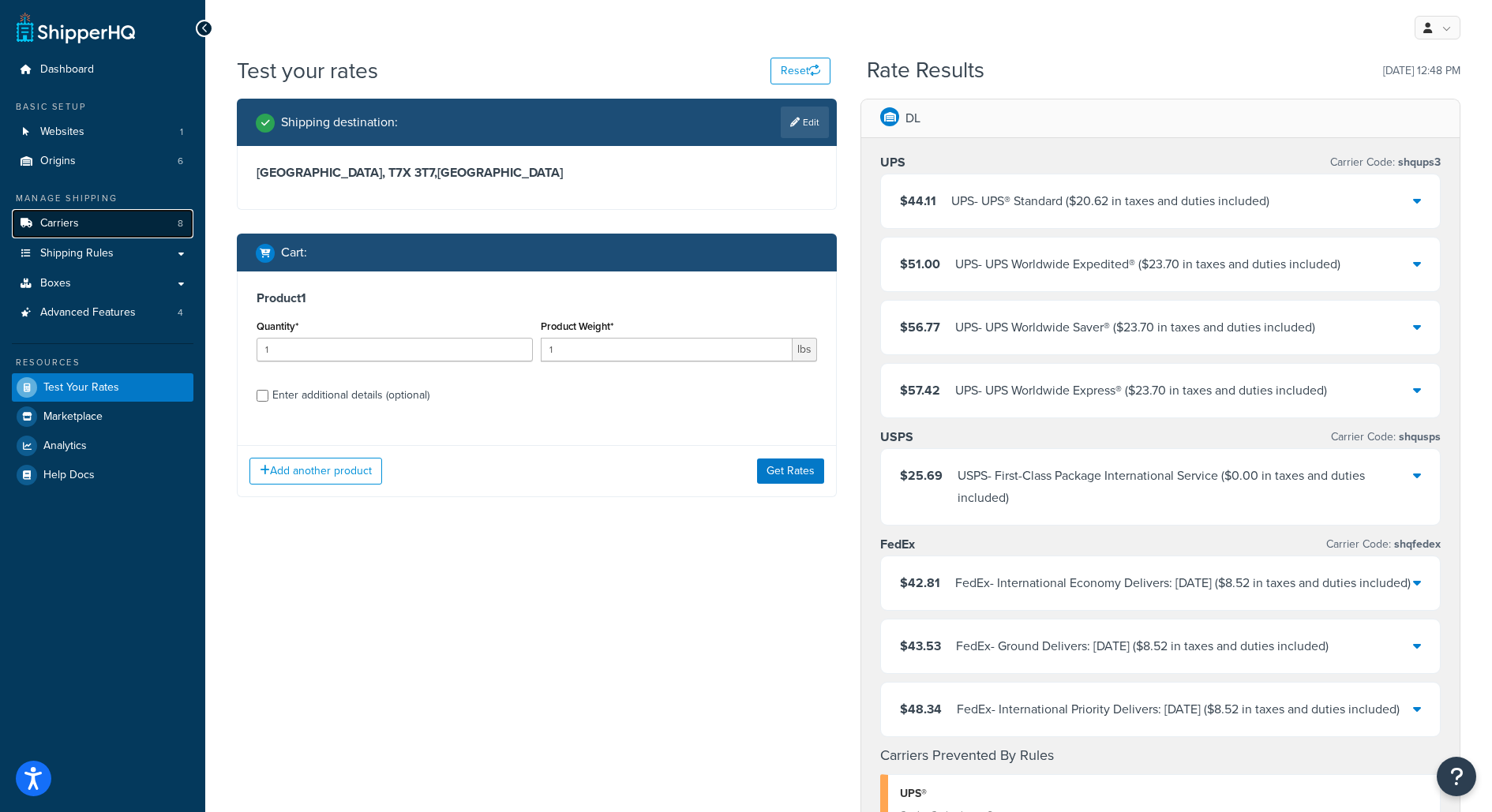
click at [159, 226] on link "Carriers 8" at bounding box center [102, 223] width 182 height 29
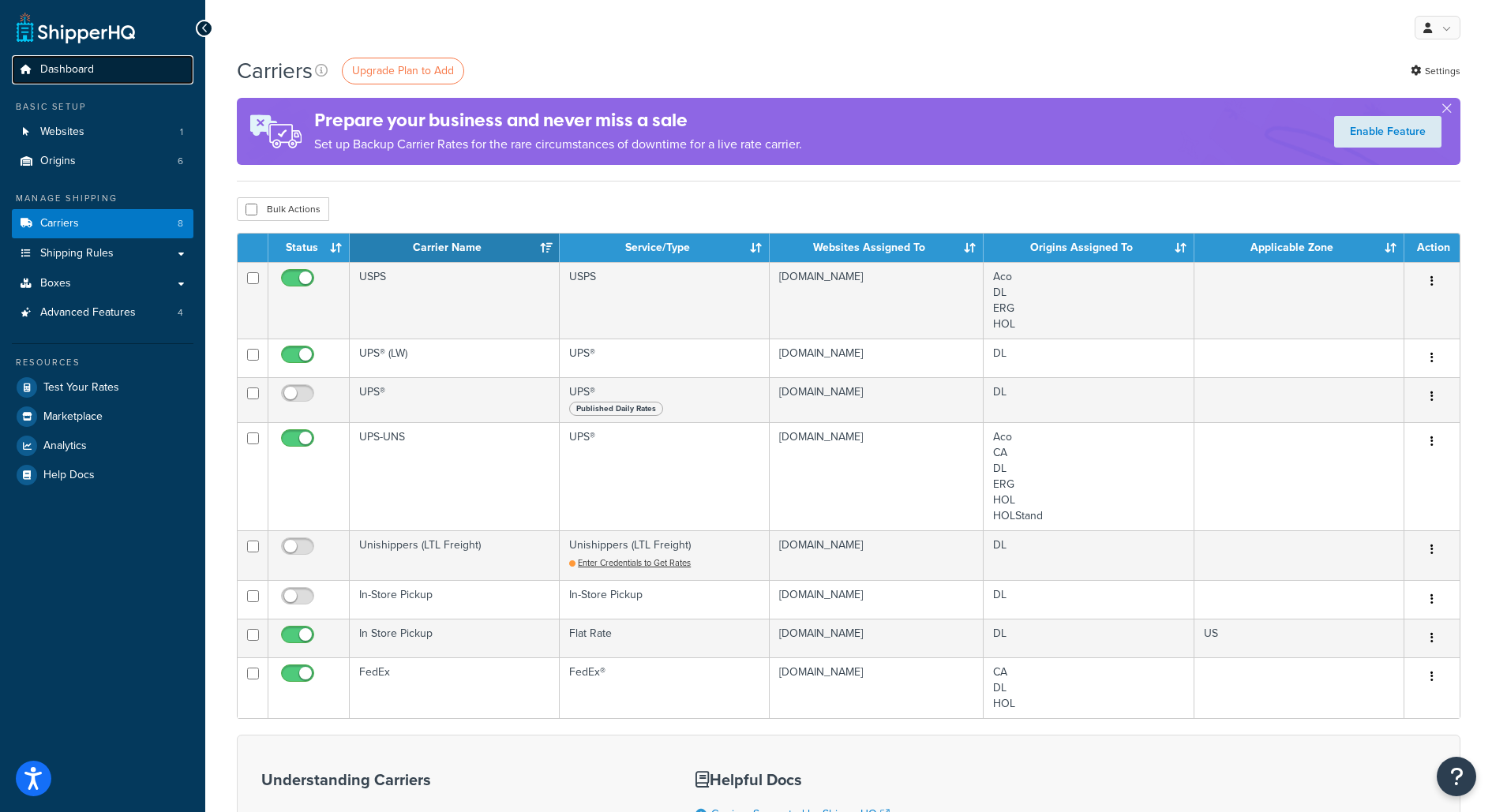
click at [167, 74] on link "Dashboard" at bounding box center [102, 69] width 182 height 29
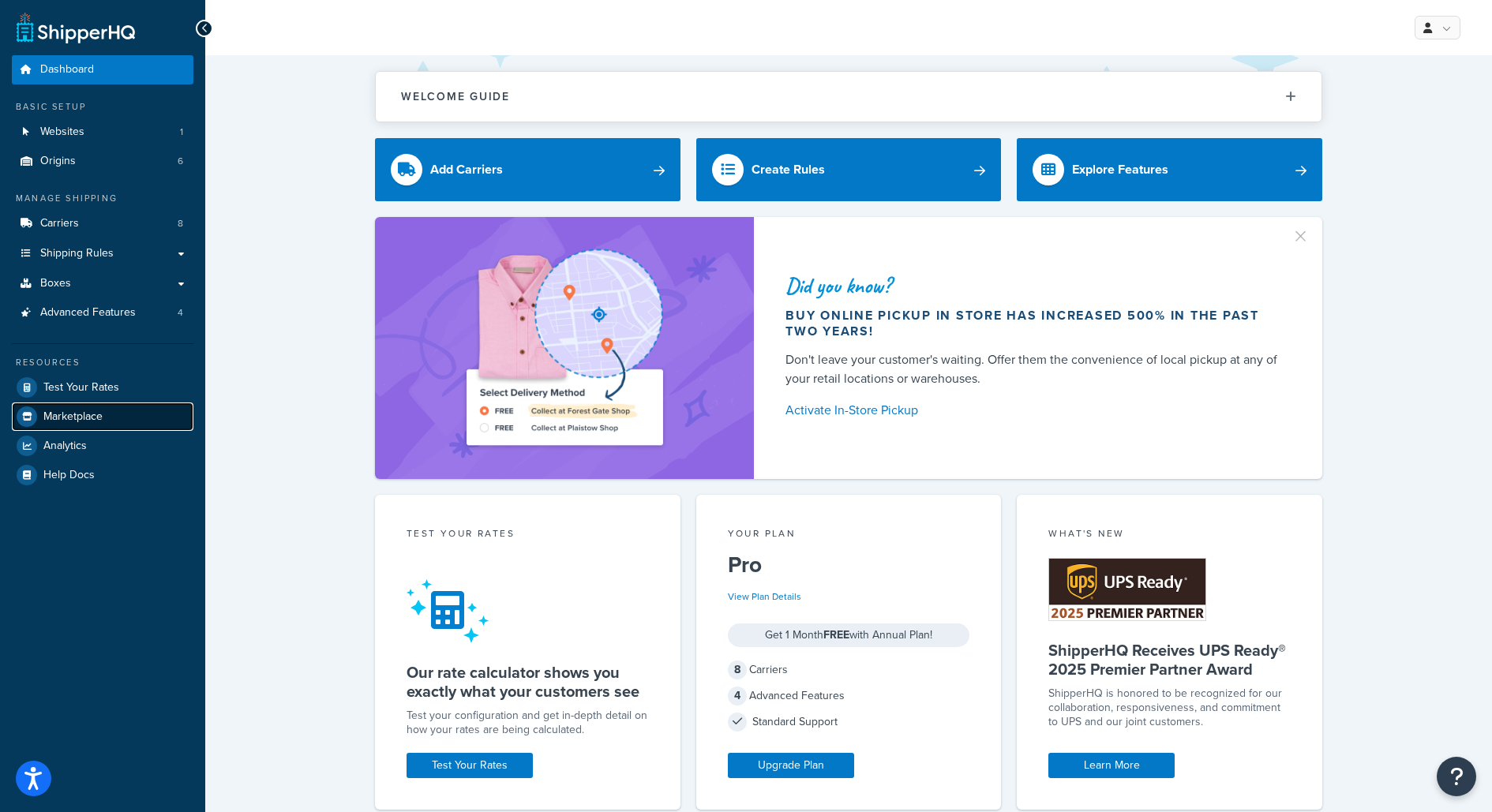
click at [127, 415] on link "Marketplace" at bounding box center [102, 417] width 182 height 29
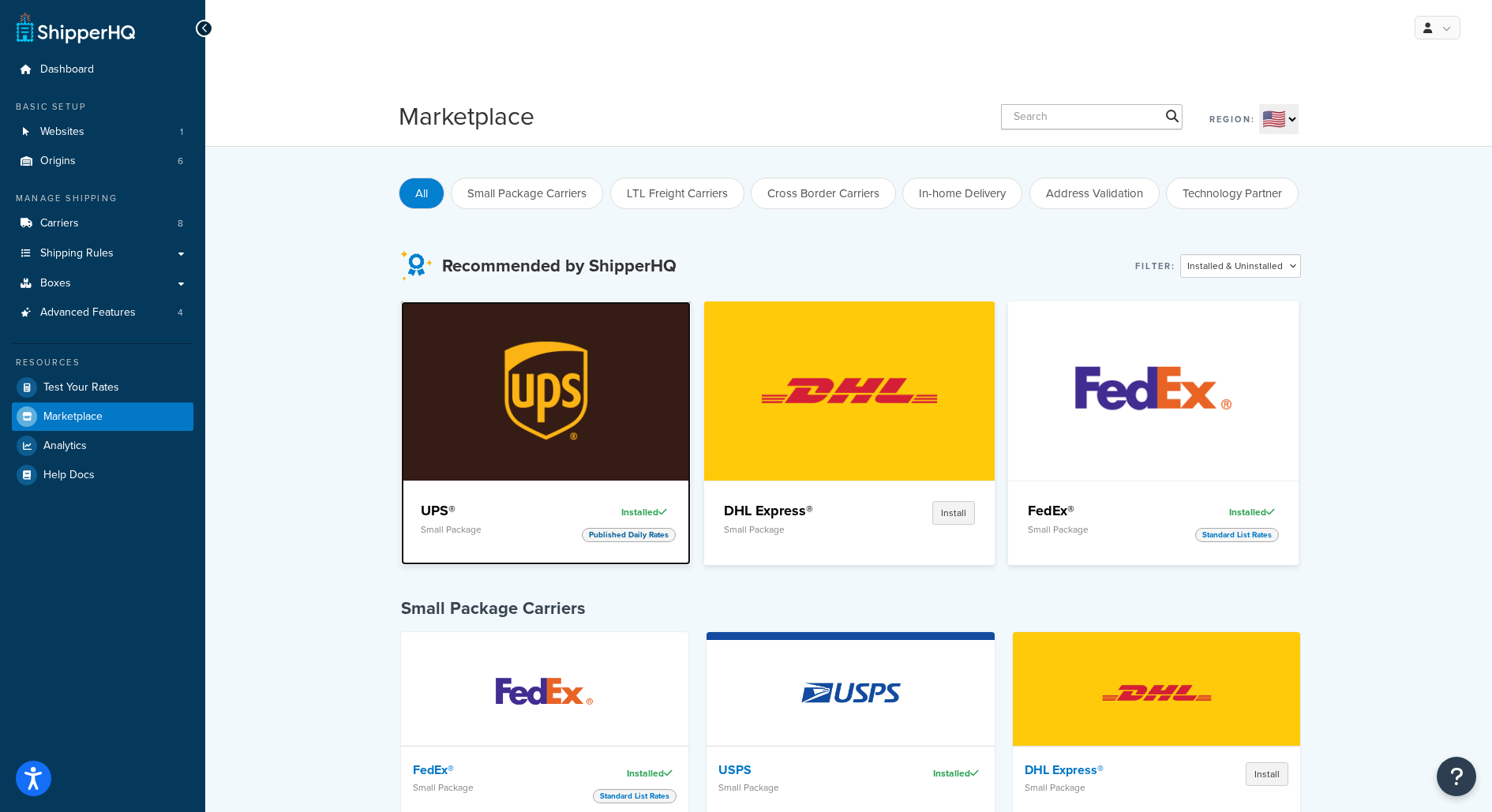
click at [566, 414] on img at bounding box center [546, 390] width 223 height 178
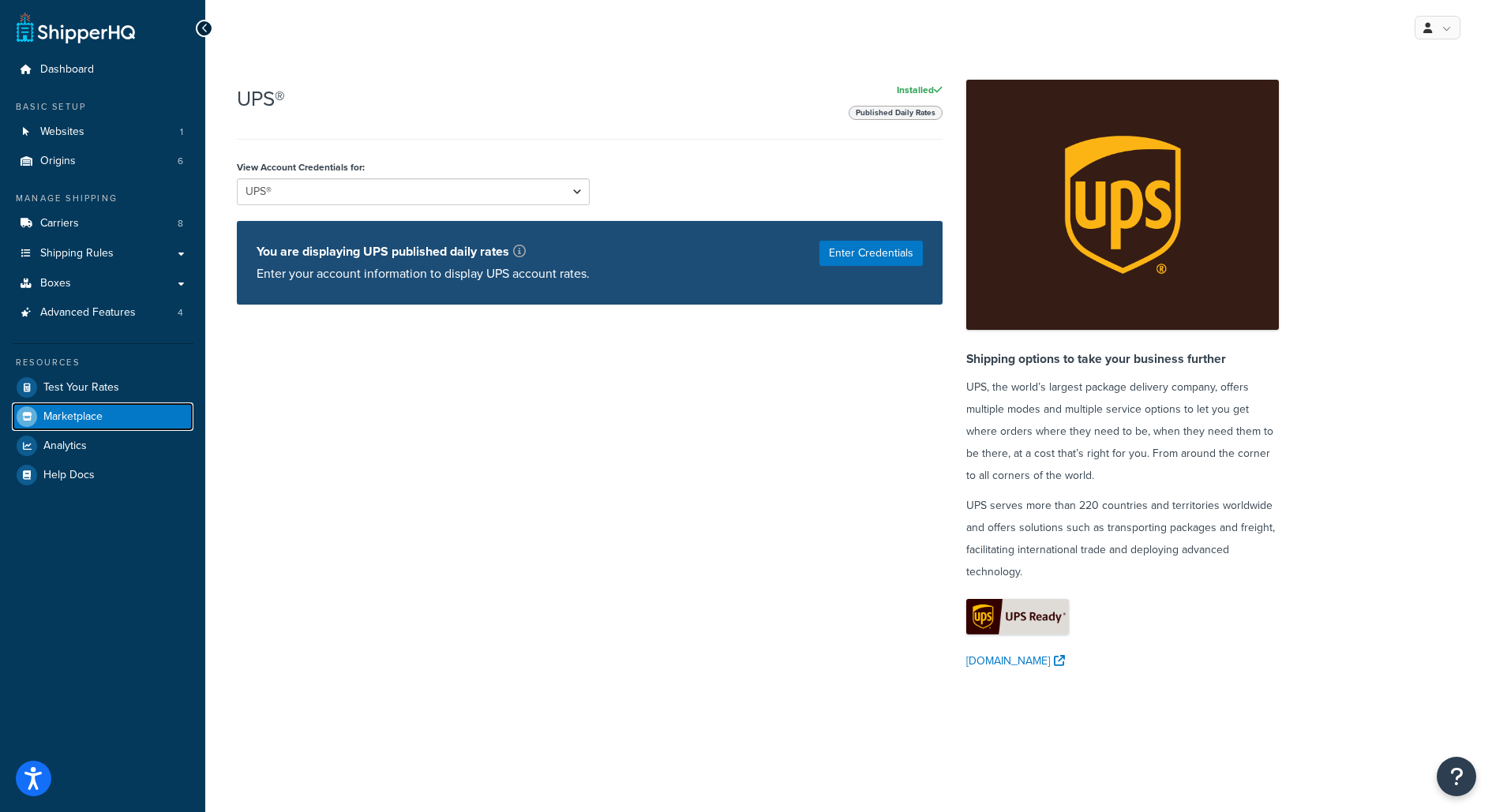
click at [142, 423] on link "Marketplace" at bounding box center [102, 417] width 182 height 29
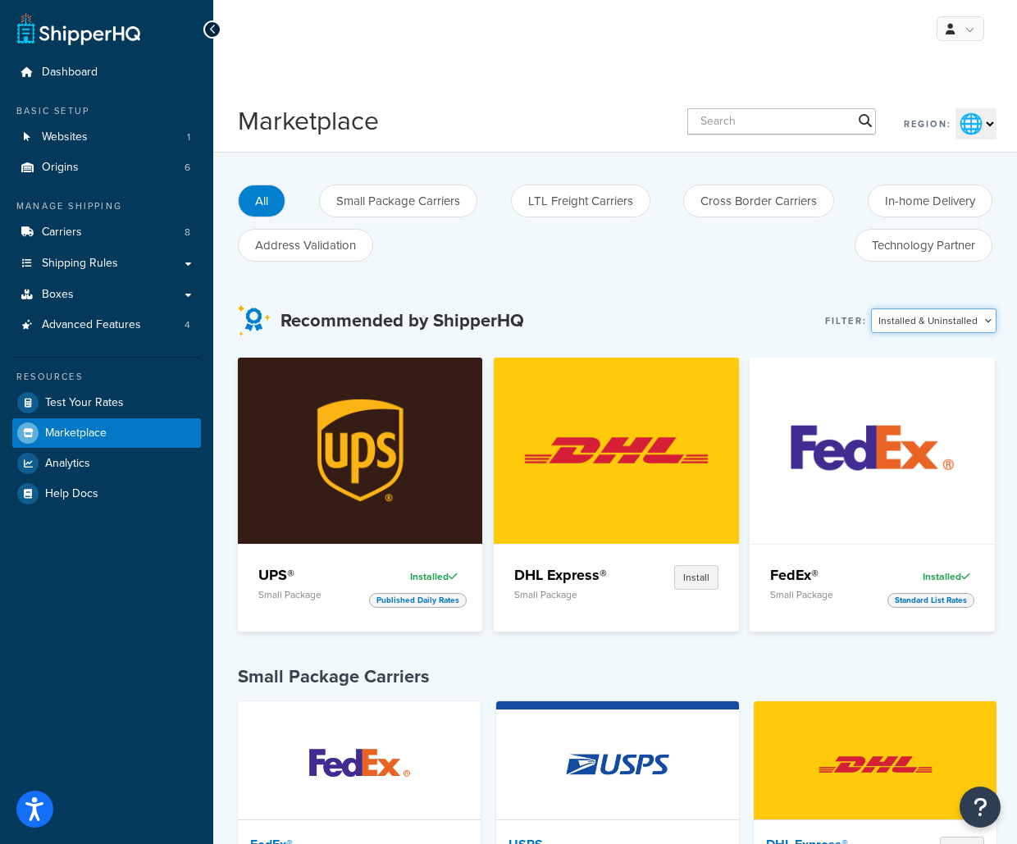
click at [909, 317] on select "Installed & Uninstalled Installed Uninstalled" at bounding box center [933, 320] width 125 height 25
click at [874, 308] on select "Installed & Uninstalled Installed Uninstalled" at bounding box center [933, 320] width 125 height 25
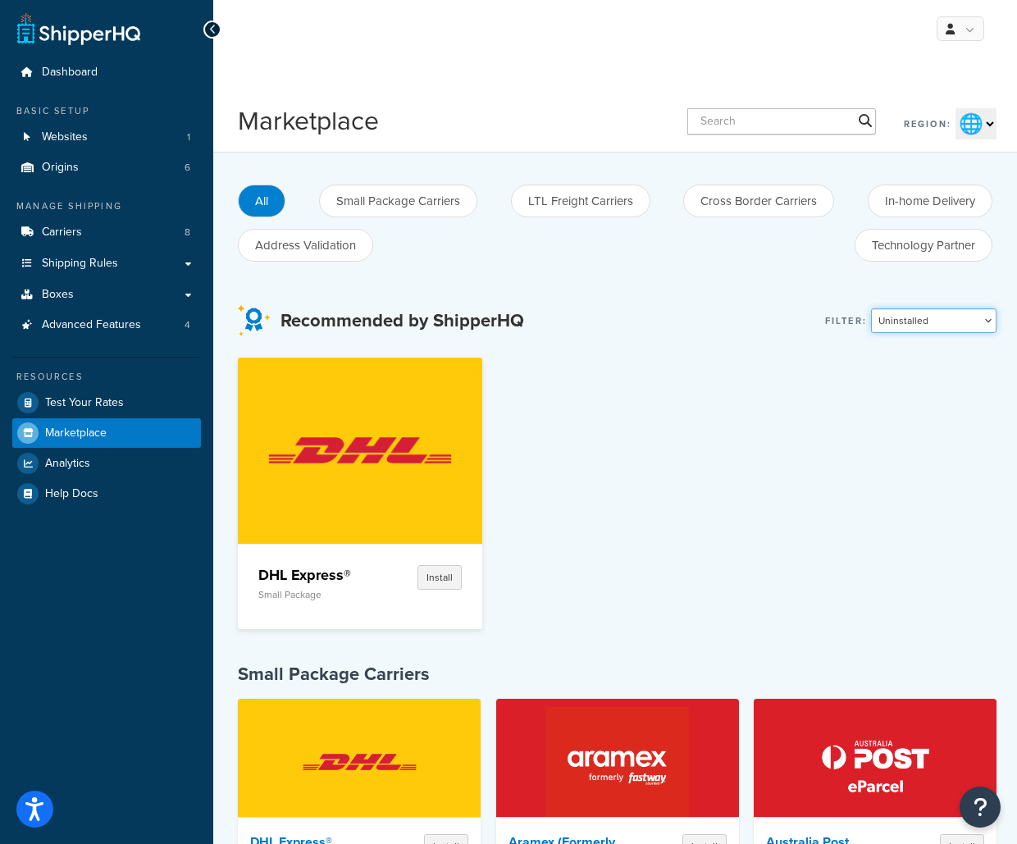
click at [922, 322] on select "Installed & Uninstalled Installed Uninstalled" at bounding box center [933, 320] width 125 height 25
select select "installed"
click at [874, 308] on select "Installed & Uninstalled Installed Uninstalled" at bounding box center [933, 320] width 125 height 25
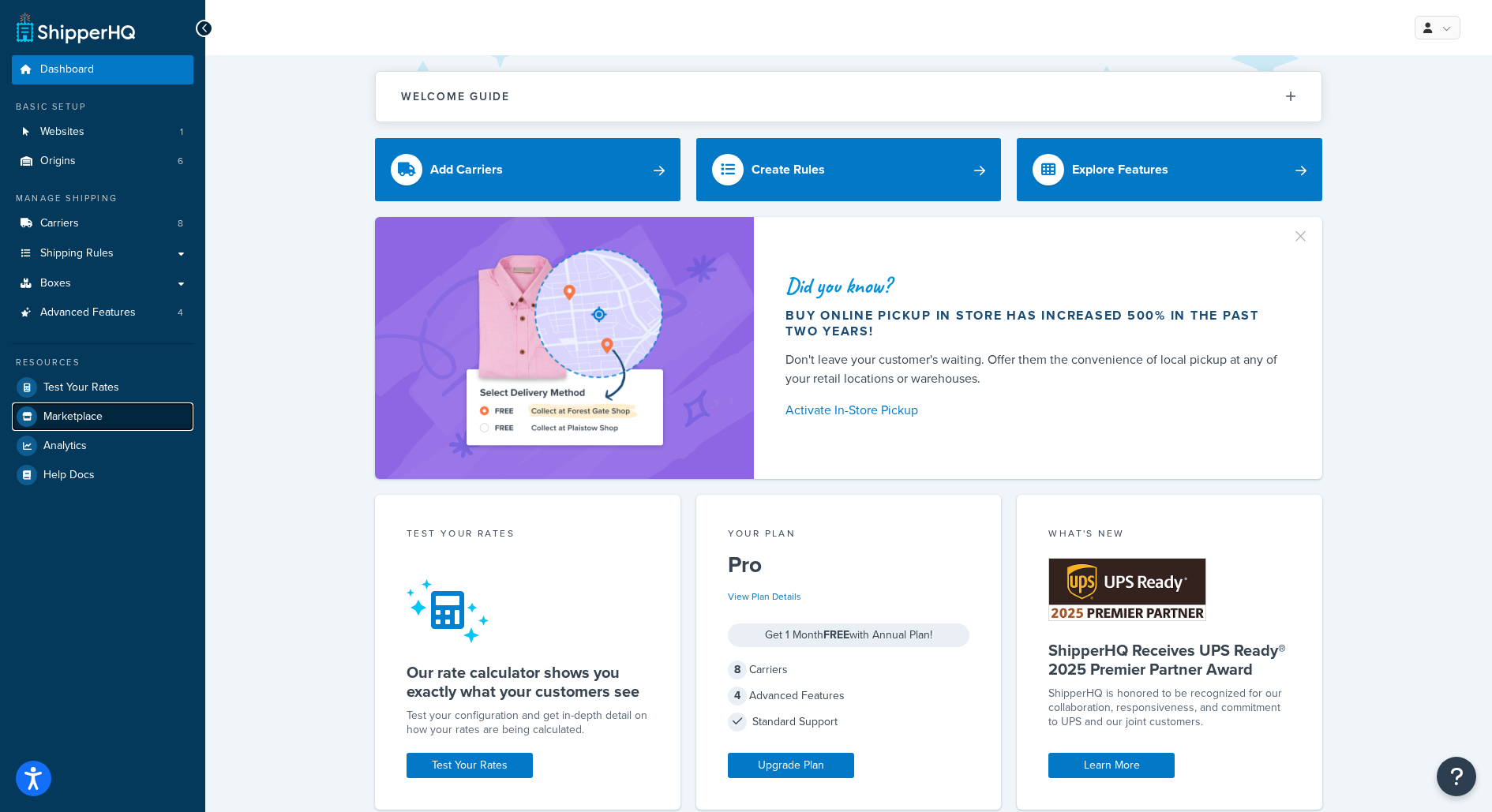
click at [107, 402] on link "Marketplace" at bounding box center [102, 417] width 182 height 29
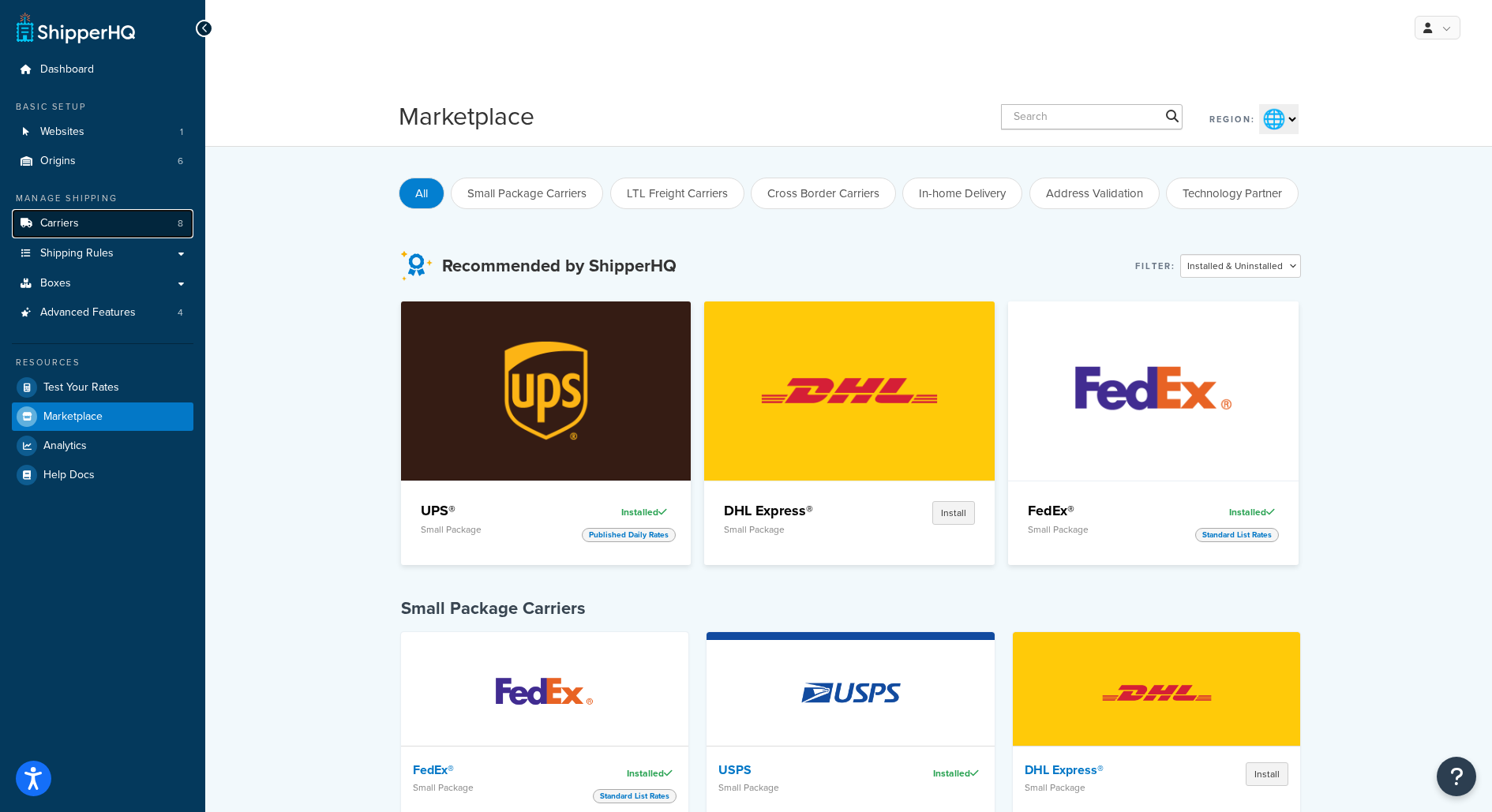
click at [145, 213] on link "Carriers 8" at bounding box center [102, 223] width 182 height 29
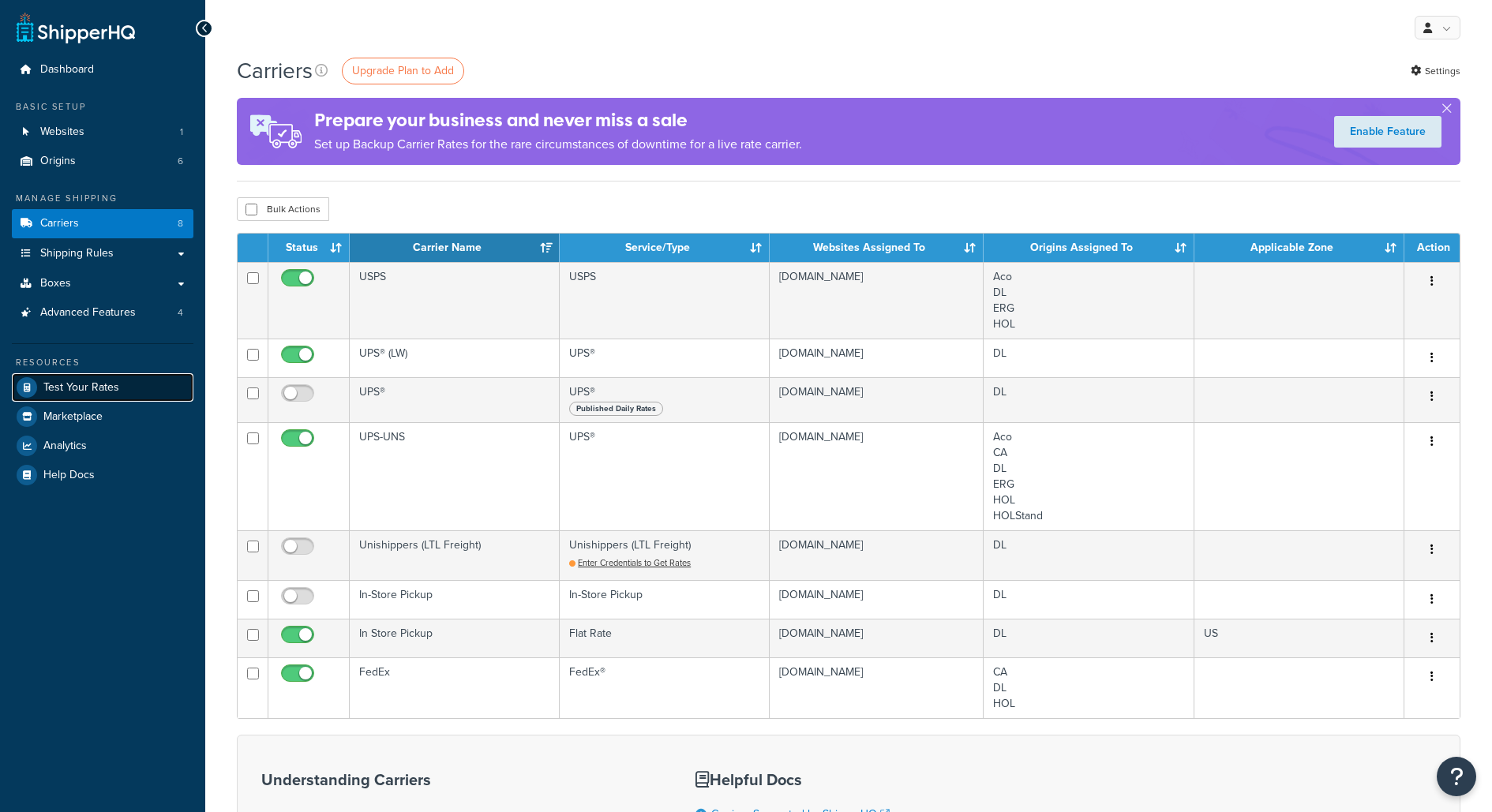
click at [134, 388] on link "Test Your Rates" at bounding box center [102, 388] width 182 height 29
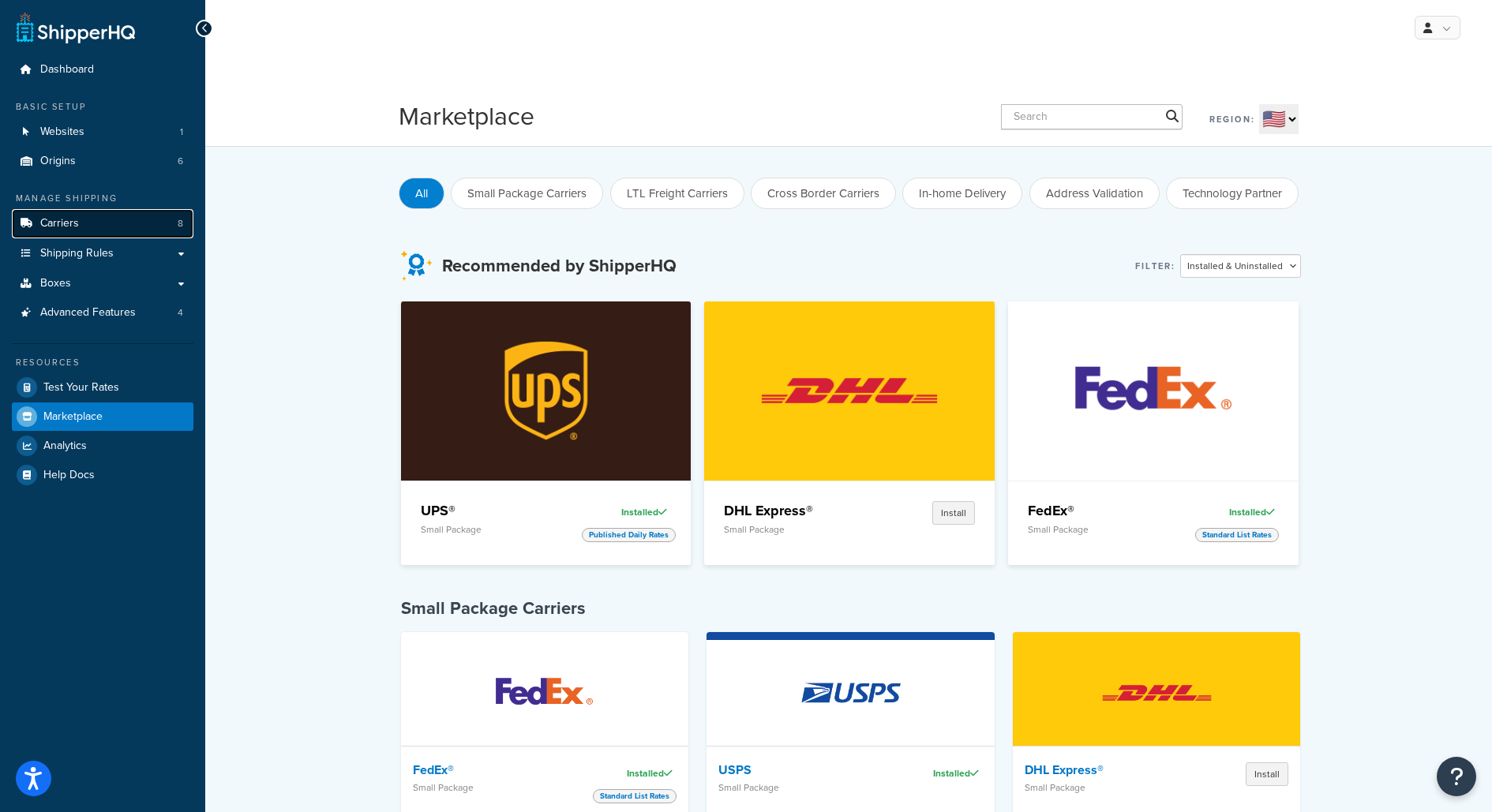
click at [183, 215] on link "Carriers 8" at bounding box center [102, 223] width 182 height 29
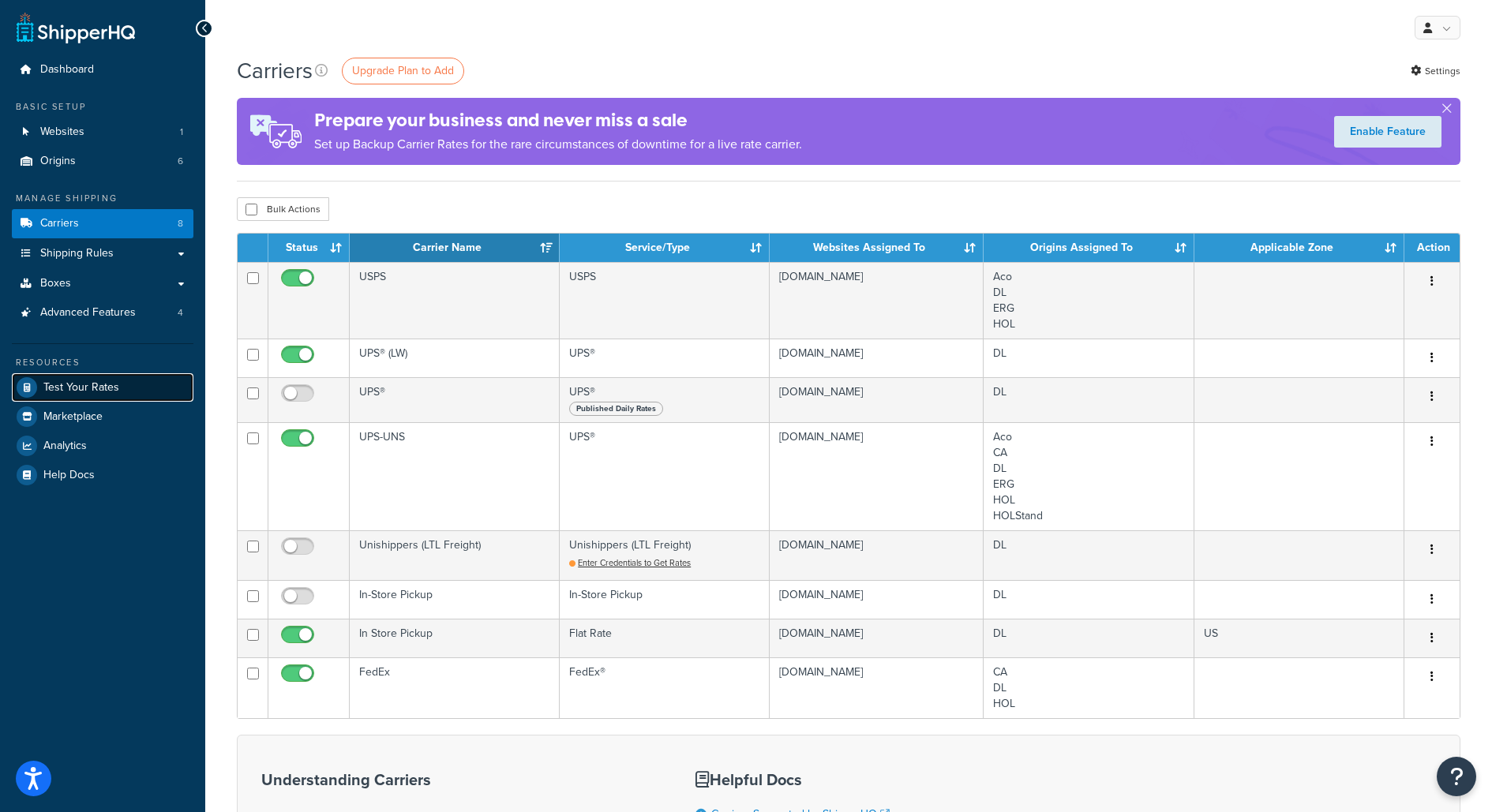
click at [155, 376] on link "Test Your Rates" at bounding box center [102, 388] width 182 height 29
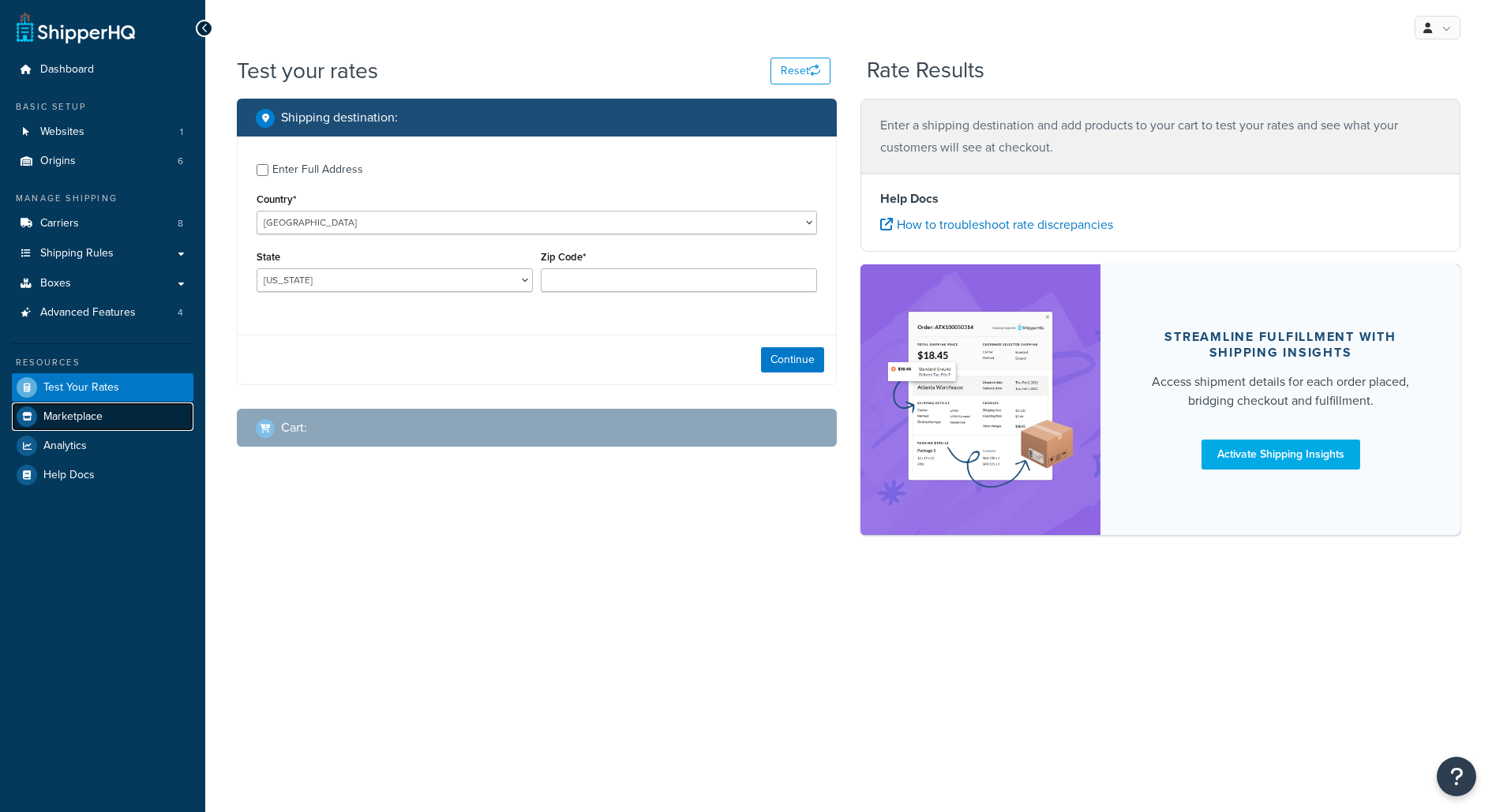
click at [122, 411] on link "Marketplace" at bounding box center [102, 417] width 182 height 29
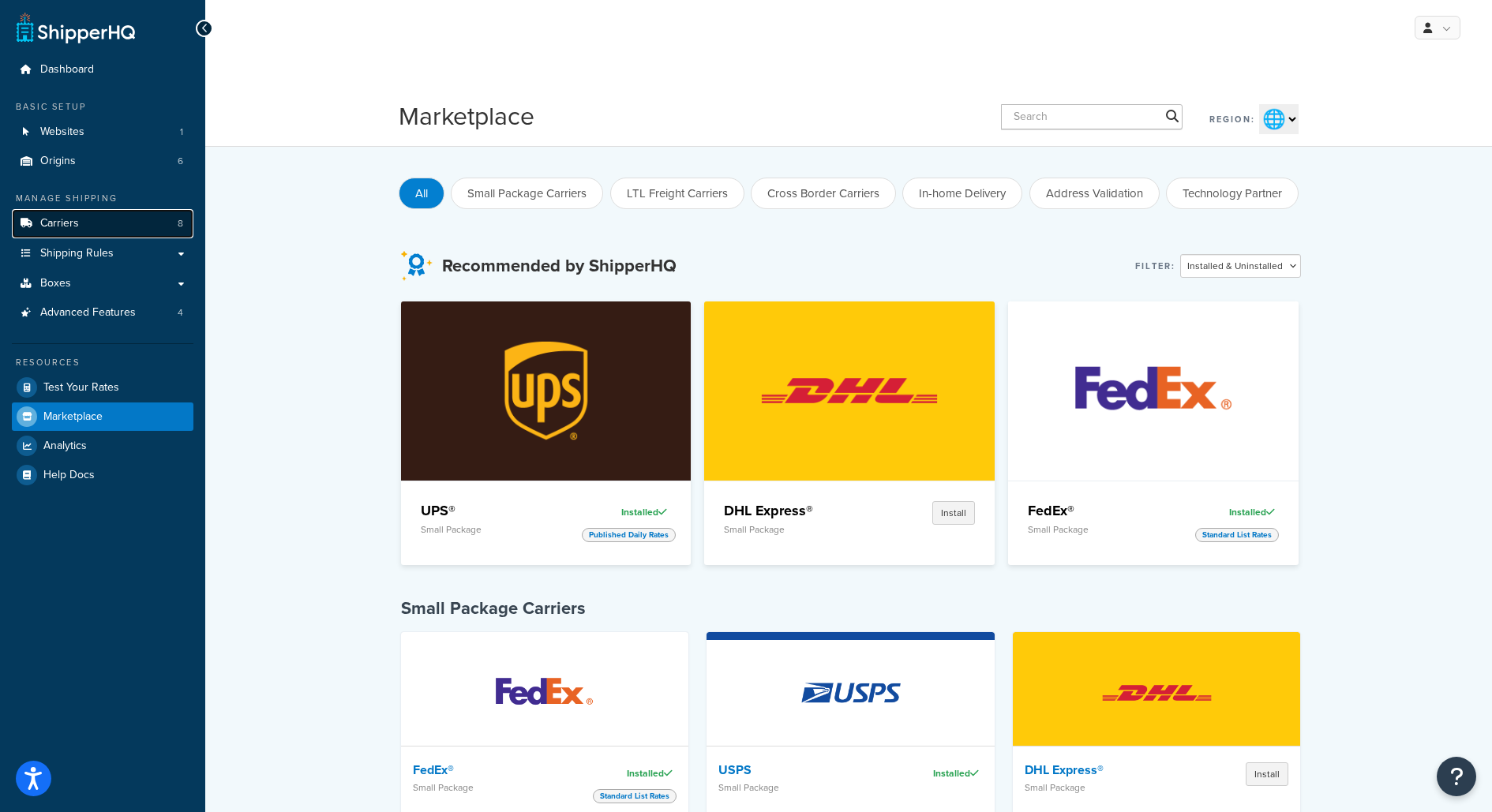
click at [160, 227] on link "Carriers 8" at bounding box center [102, 223] width 182 height 29
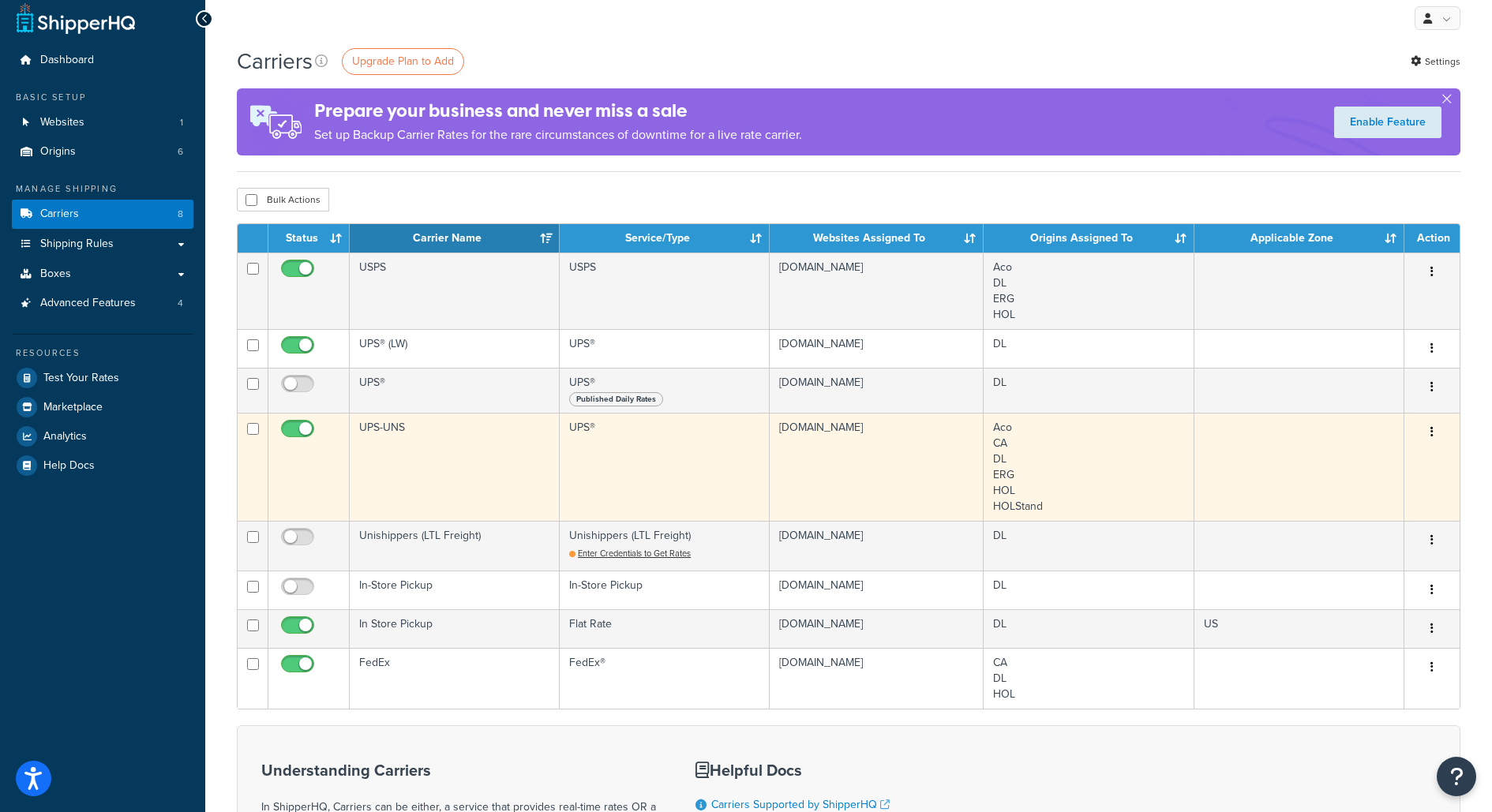
scroll to position [8, 0]
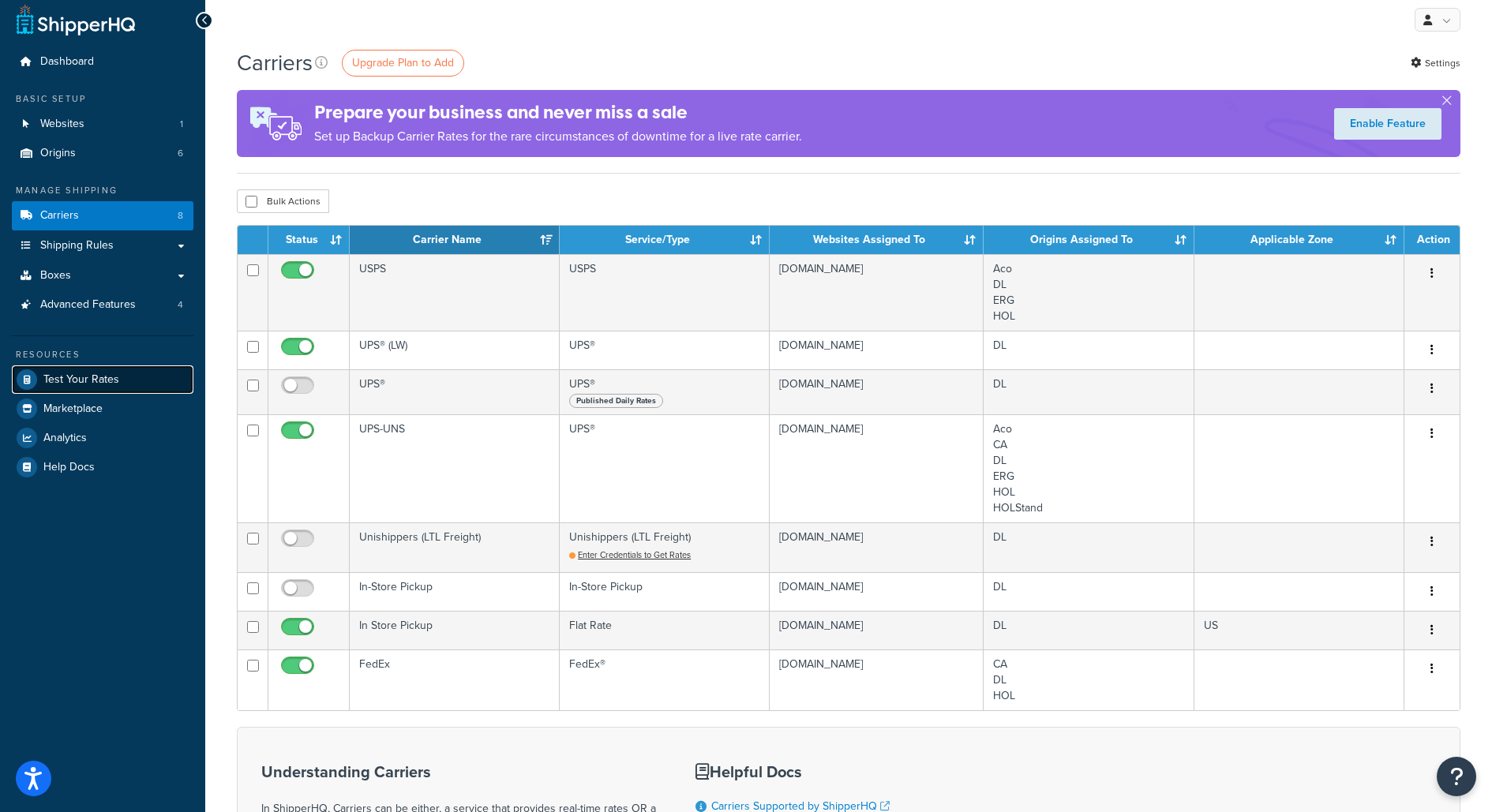
click at [112, 373] on span "Test Your Rates" at bounding box center [81, 380] width 76 height 13
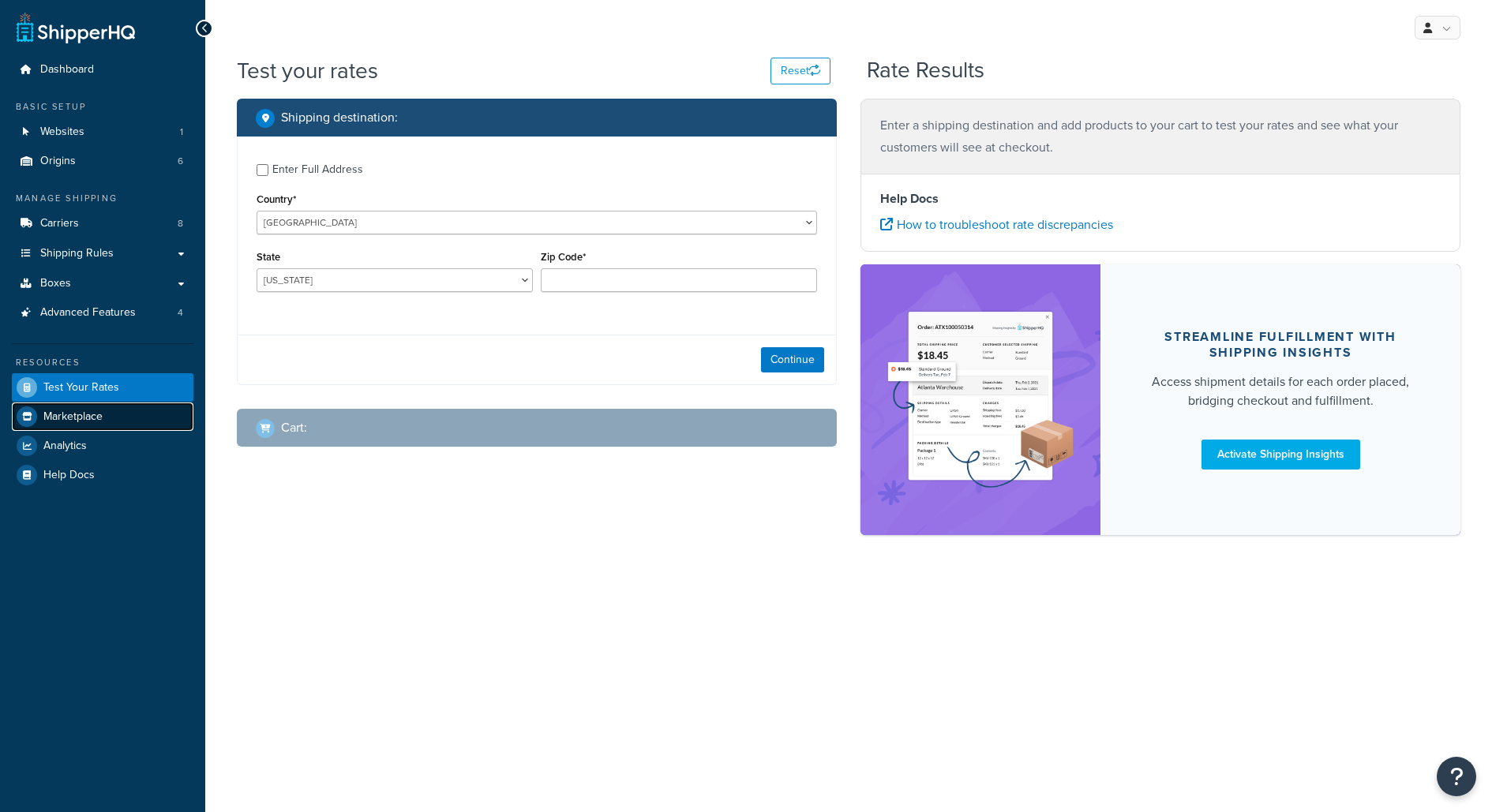
click at [52, 419] on span "Marketplace" at bounding box center [73, 417] width 60 height 13
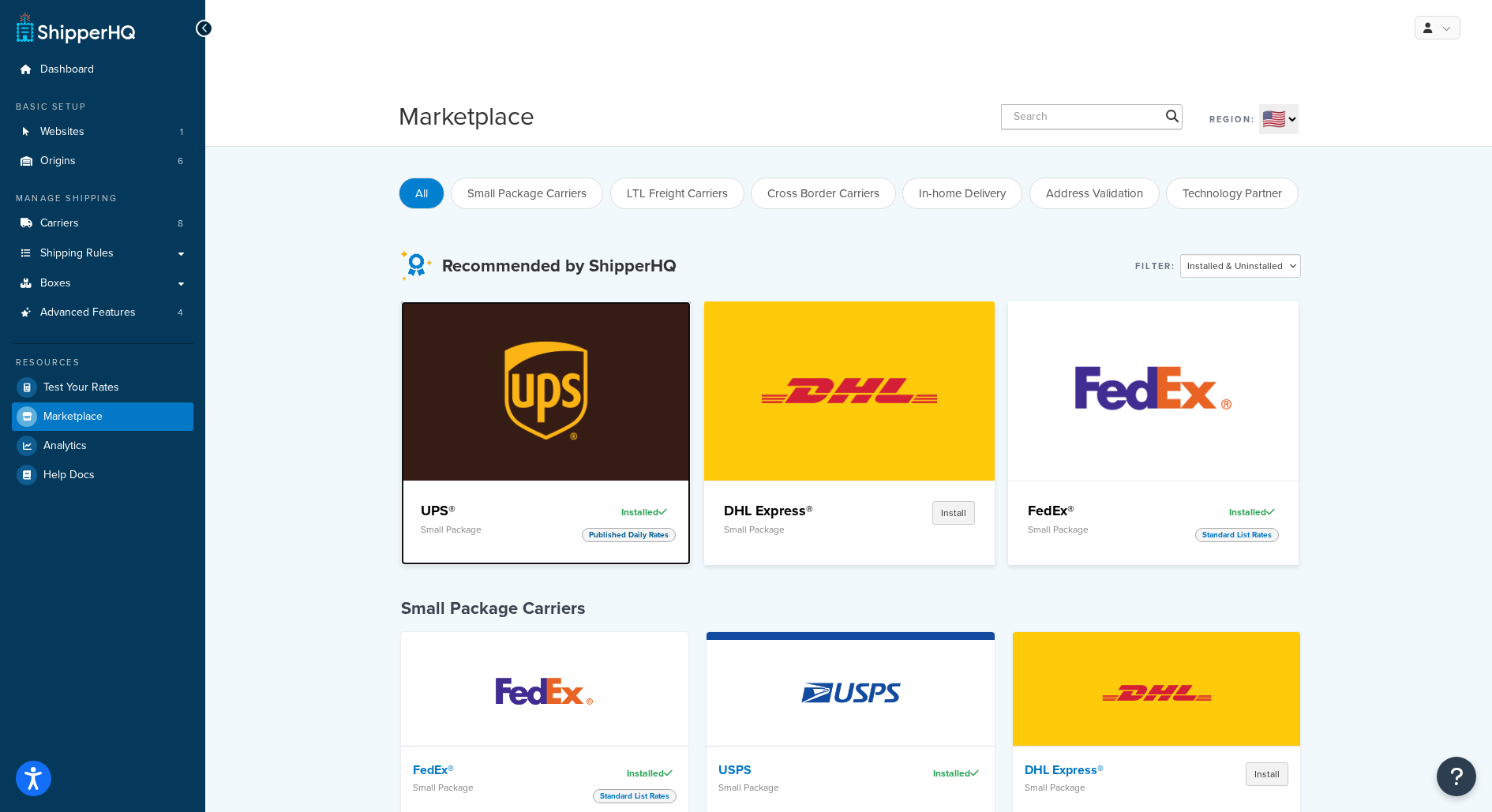
click at [589, 449] on img at bounding box center [546, 390] width 223 height 178
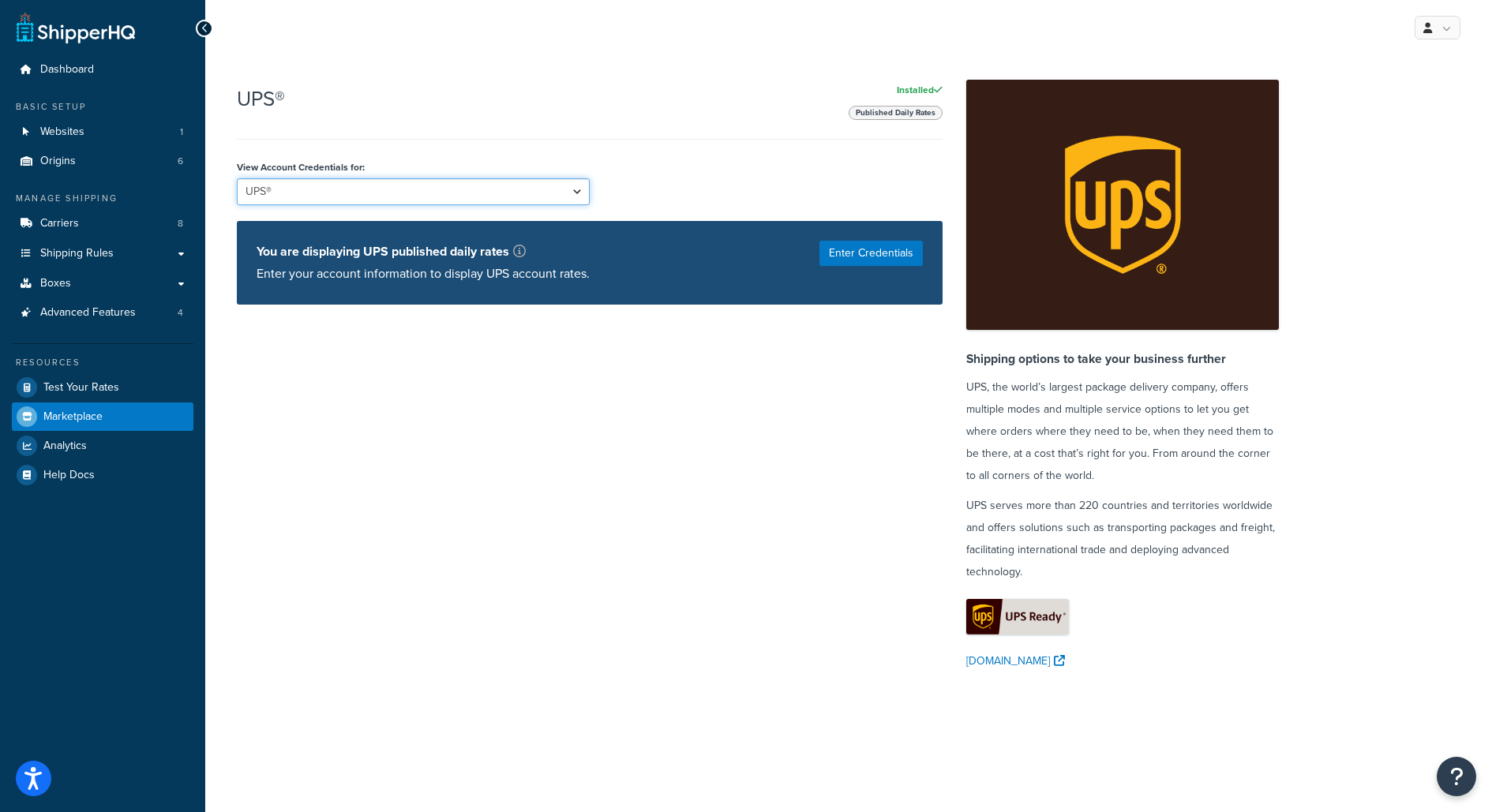
click at [561, 192] on select "UPS® UPS® (LW) UPS-UNS" at bounding box center [413, 191] width 353 height 27
click at [151, 414] on link "Marketplace" at bounding box center [102, 417] width 182 height 29
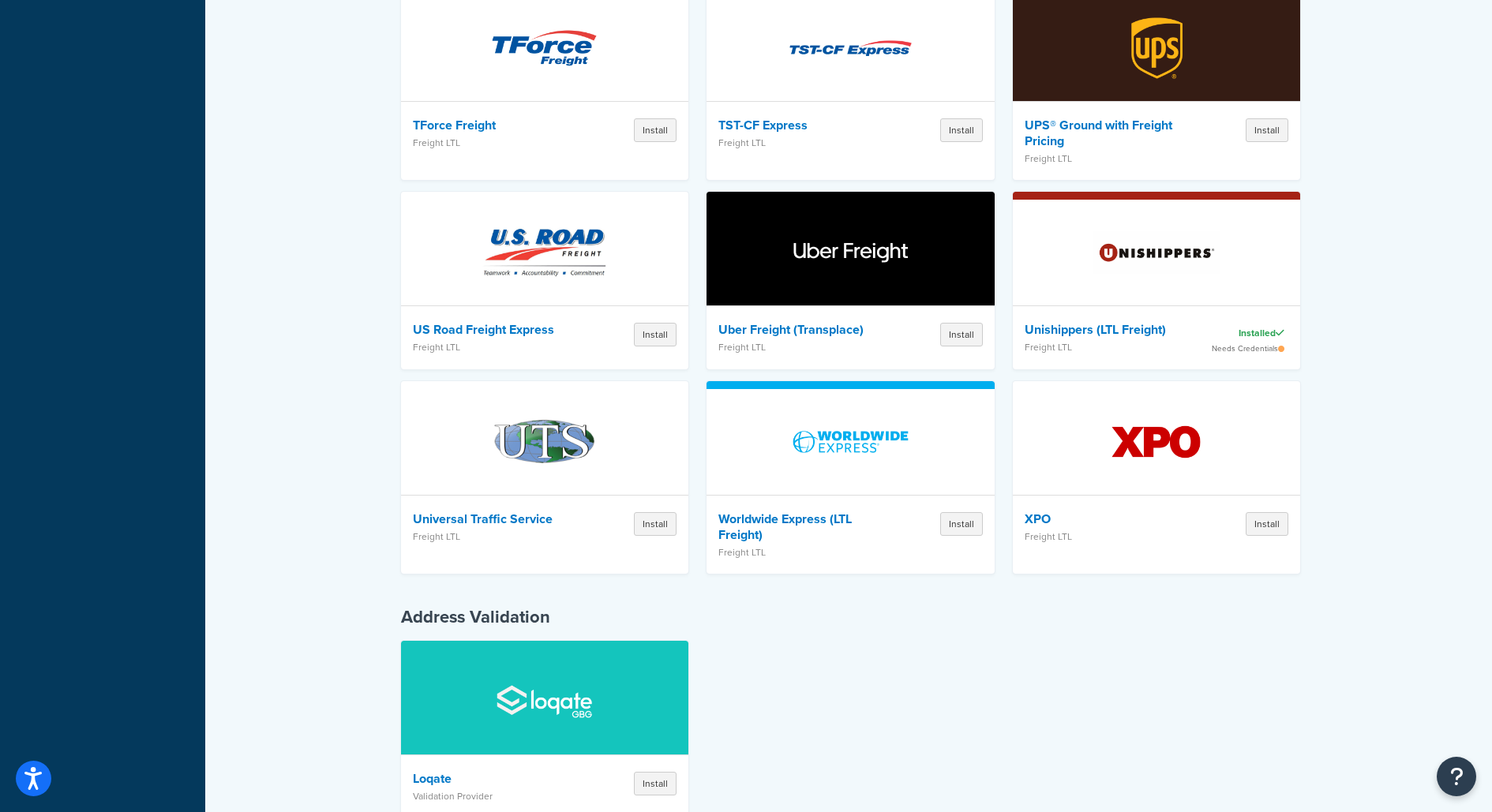
scroll to position [4698, 0]
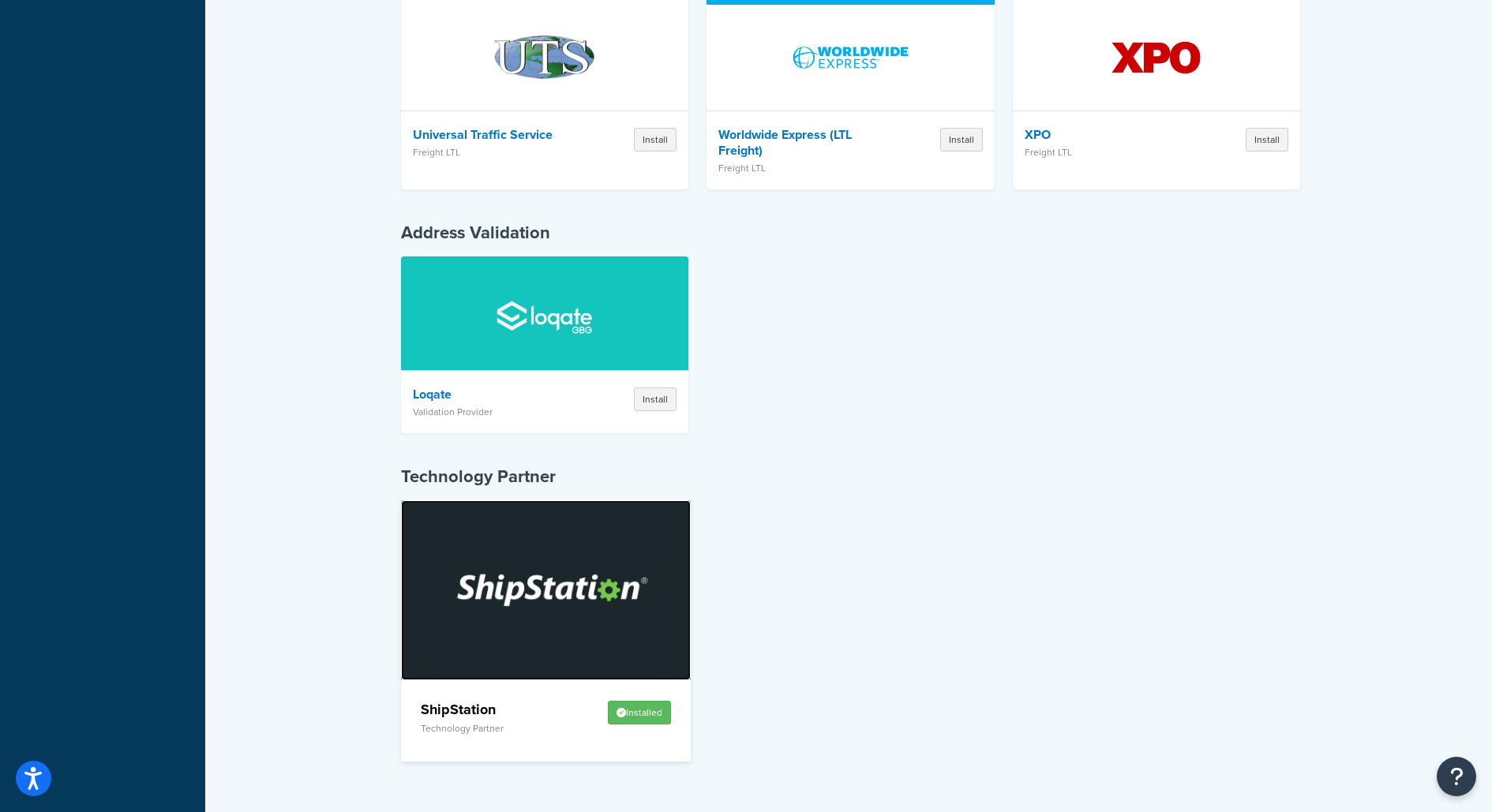
click at [614, 537] on img at bounding box center [546, 590] width 223 height 178
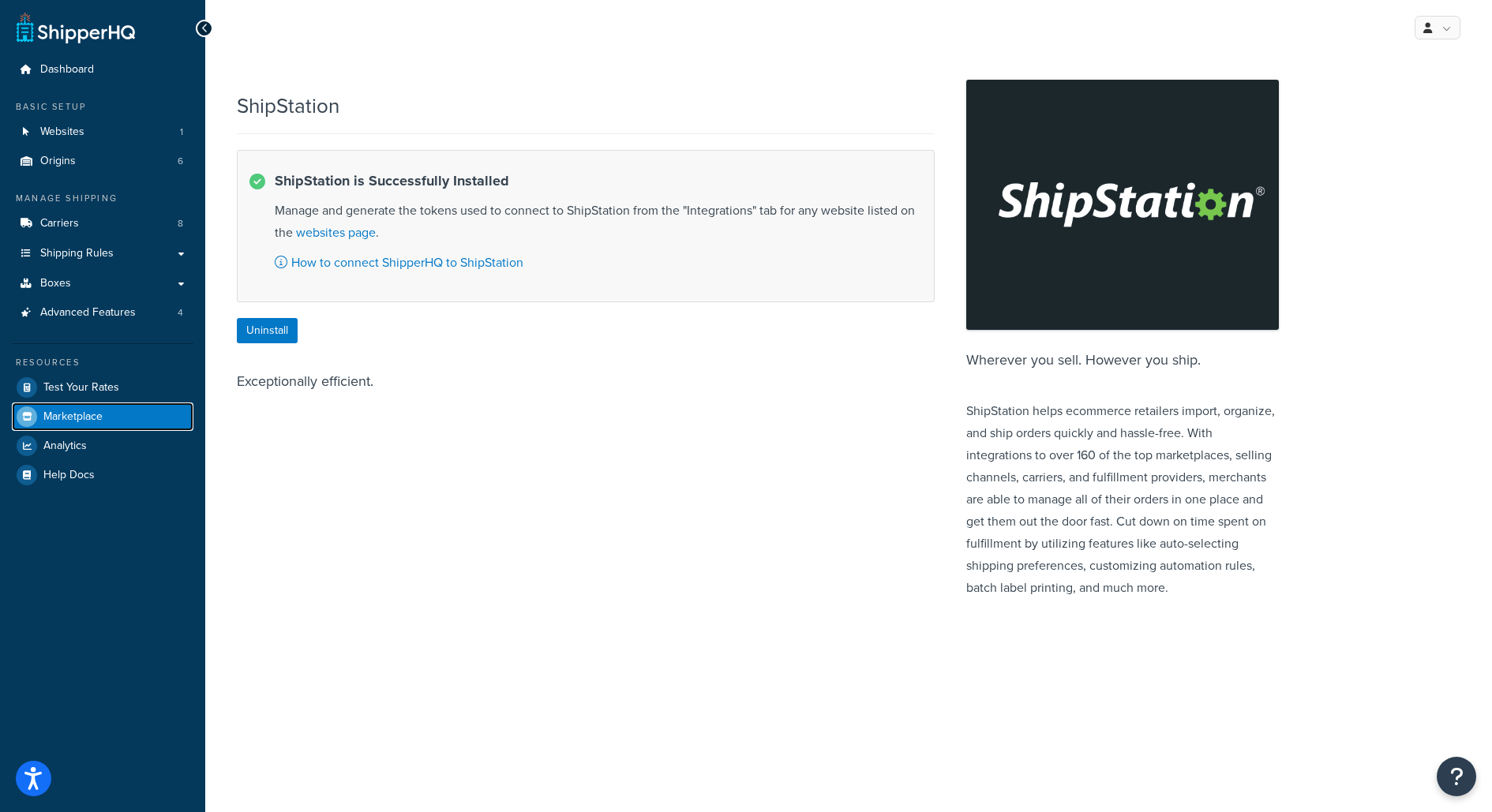
click at [120, 412] on link "Marketplace" at bounding box center [102, 417] width 182 height 29
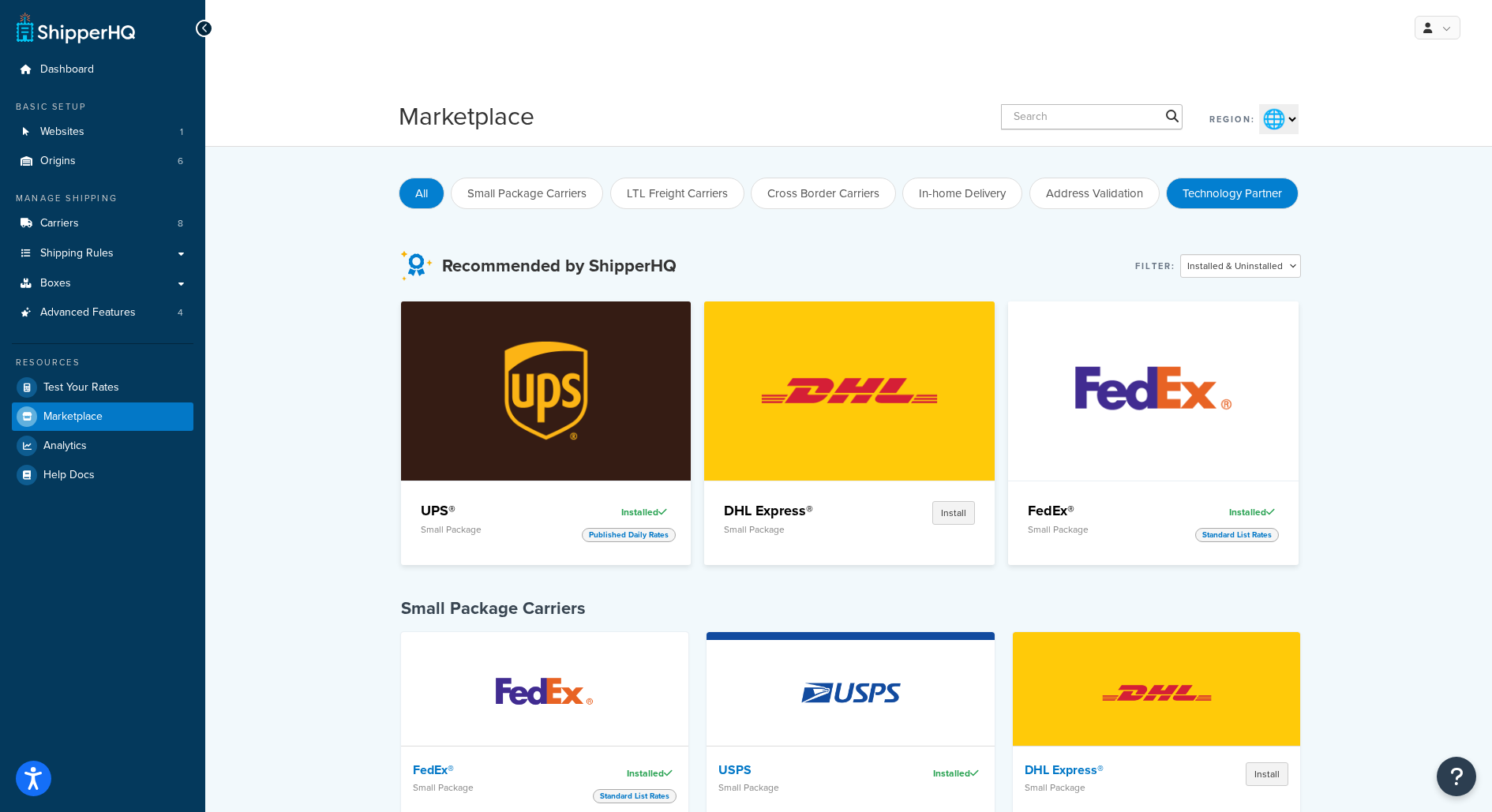
click at [1196, 191] on button "Technology Partner" at bounding box center [1232, 193] width 133 height 32
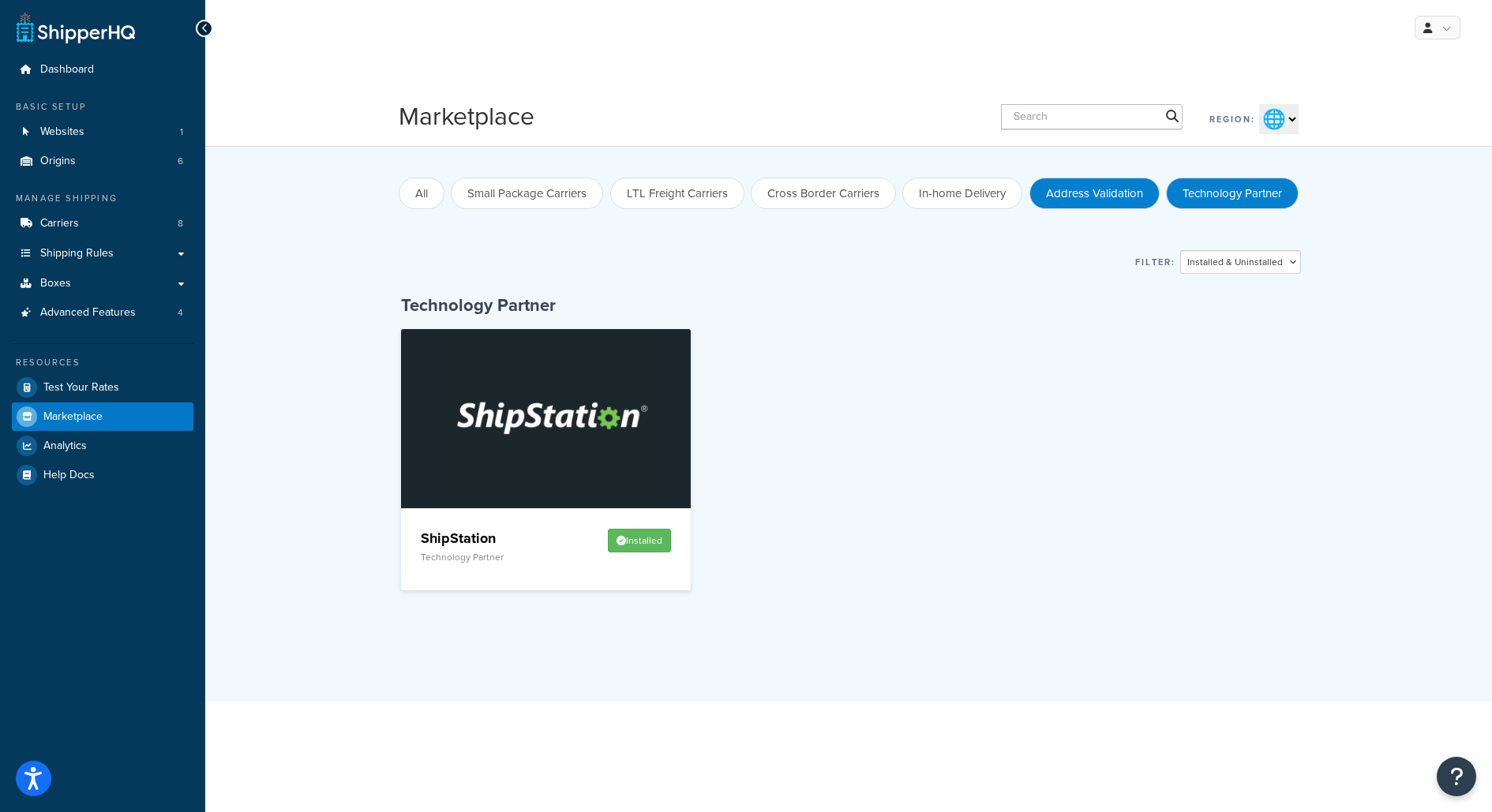
click at [1079, 193] on button "Address Validation" at bounding box center [1093, 193] width 130 height 32
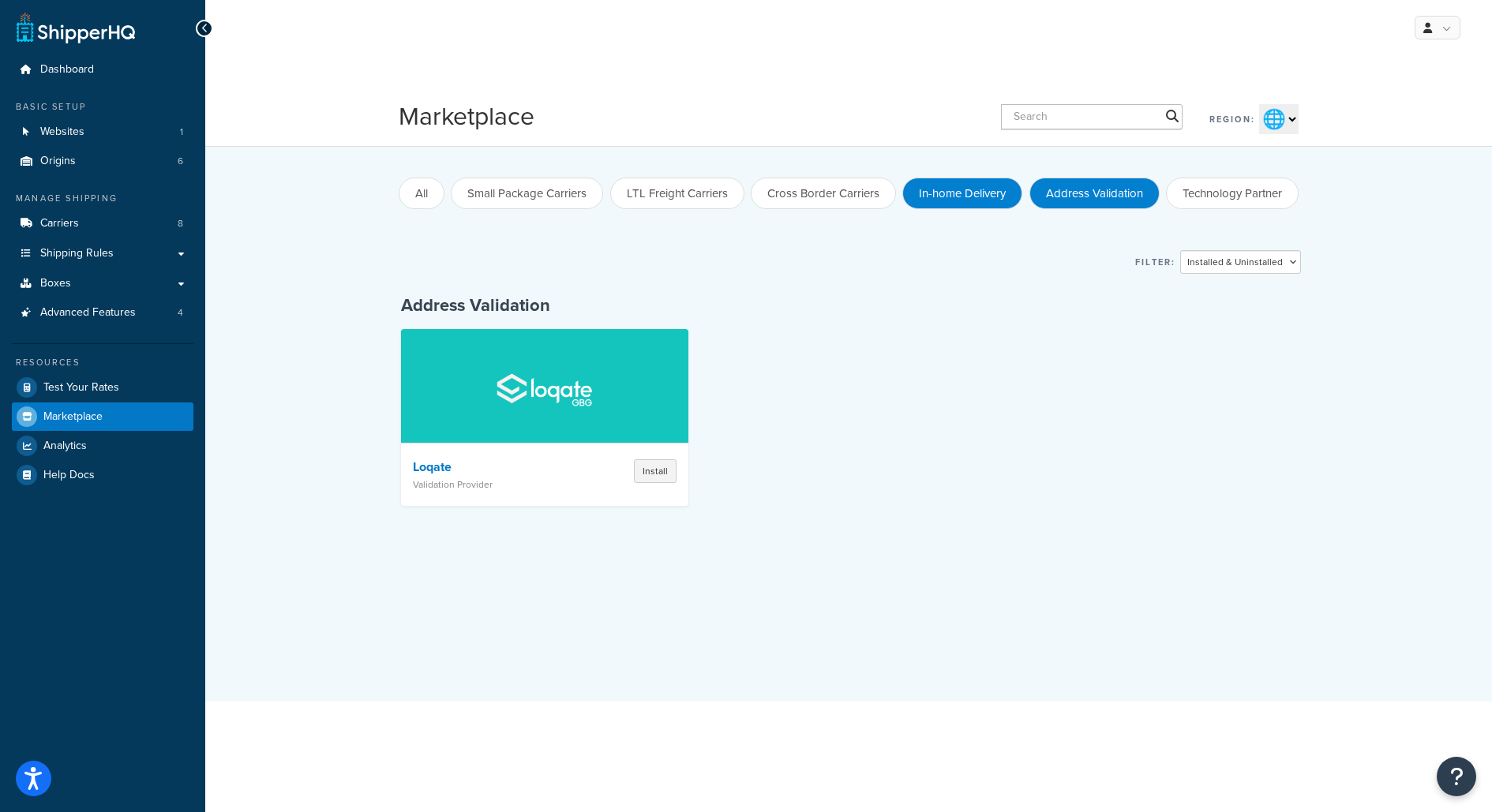
click at [989, 184] on button "In-home Delivery" at bounding box center [962, 193] width 120 height 32
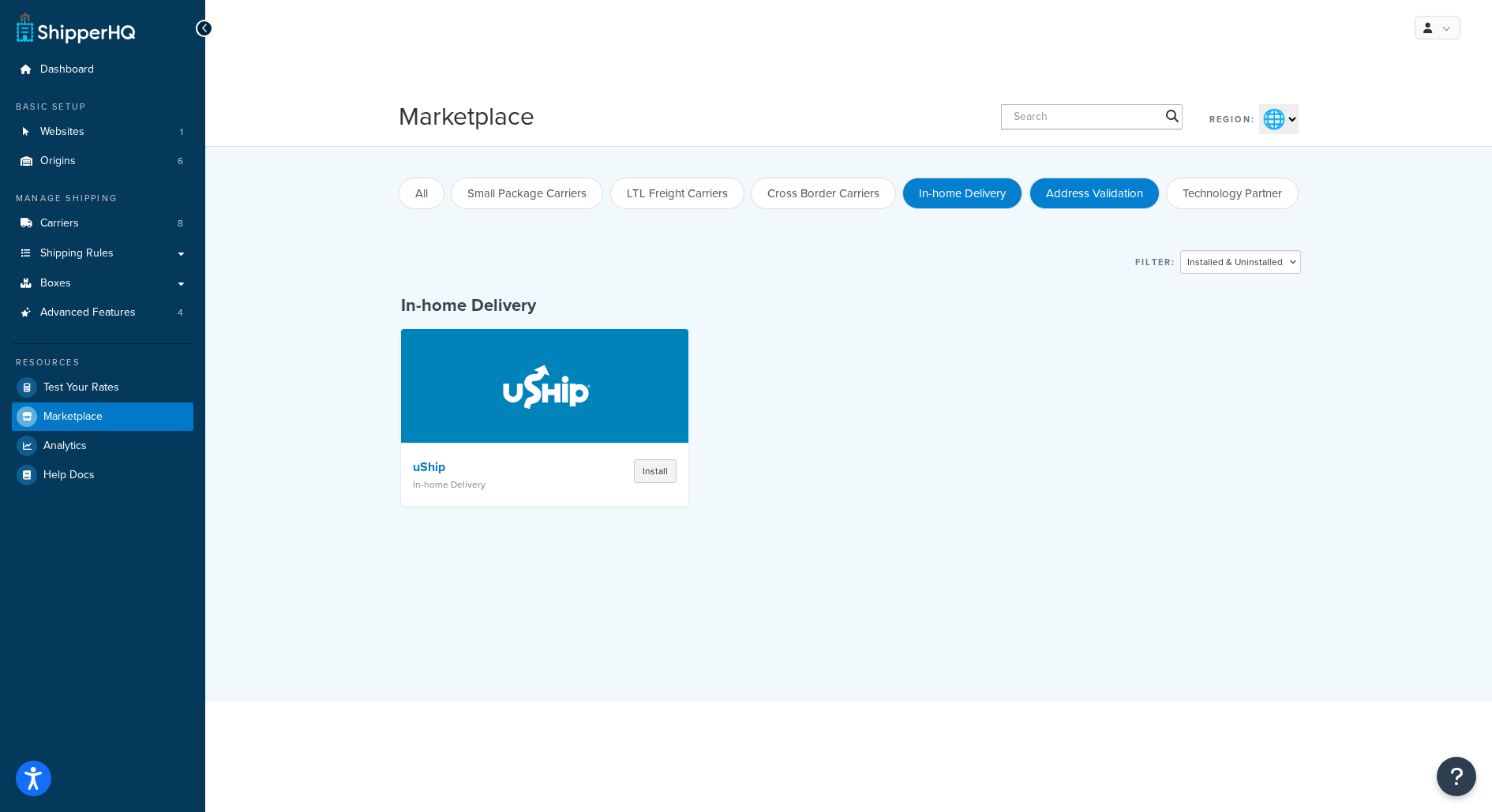
click at [1052, 190] on button "Address Validation" at bounding box center [1093, 193] width 130 height 32
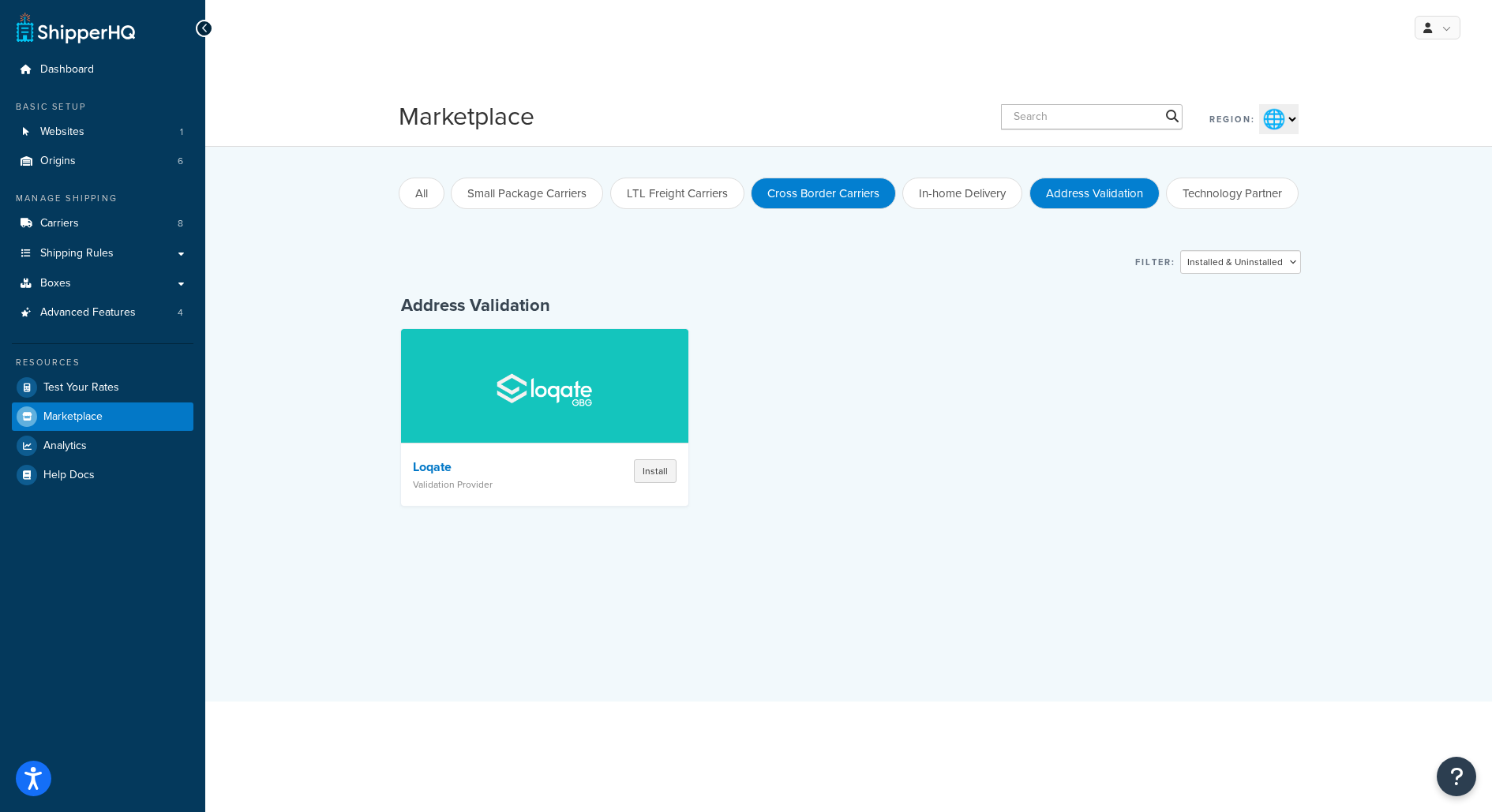
click at [813, 180] on button "Cross Border Carriers" at bounding box center [823, 193] width 145 height 32
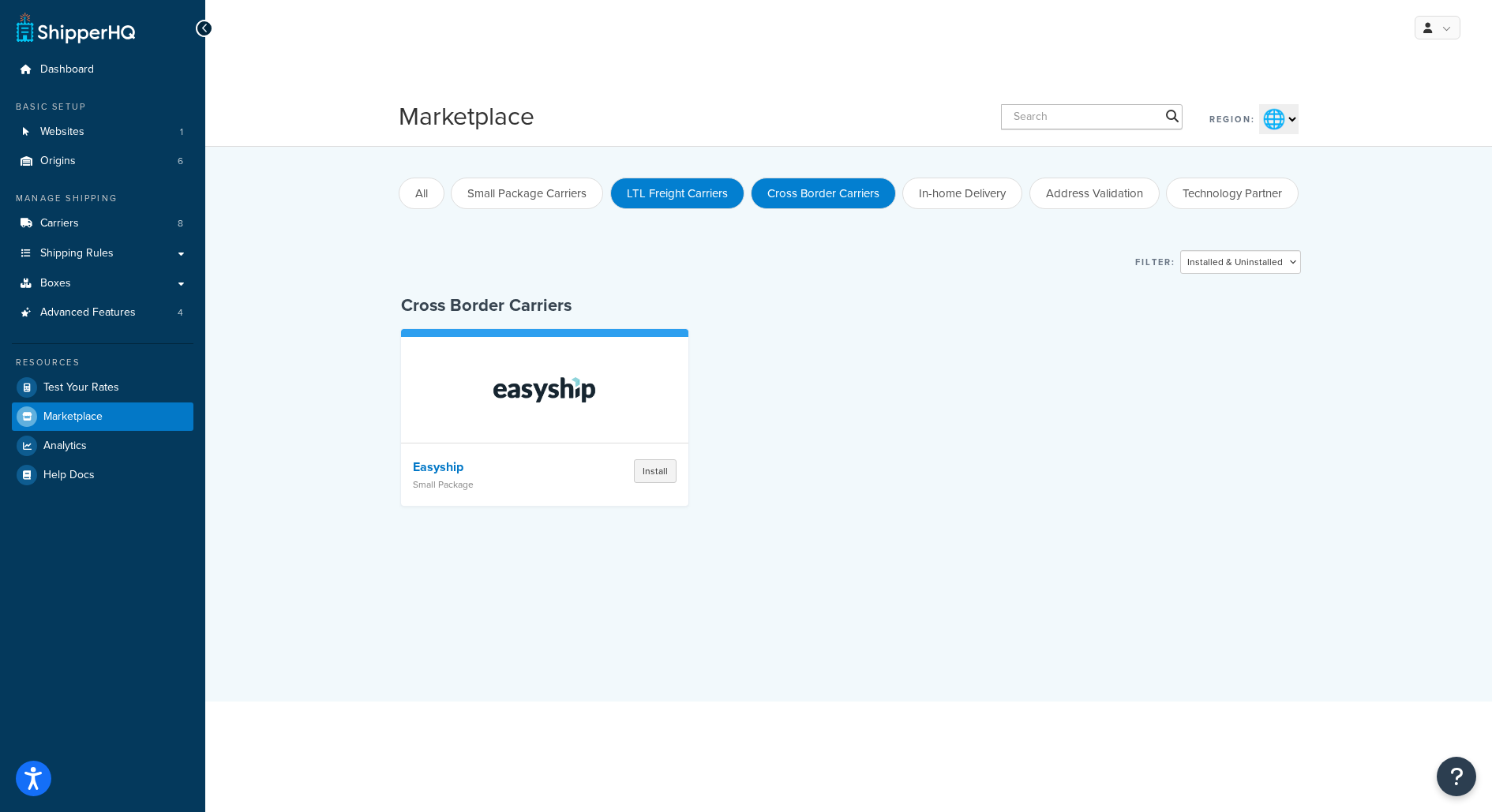
click at [722, 197] on button "LTL Freight Carriers" at bounding box center [677, 193] width 134 height 32
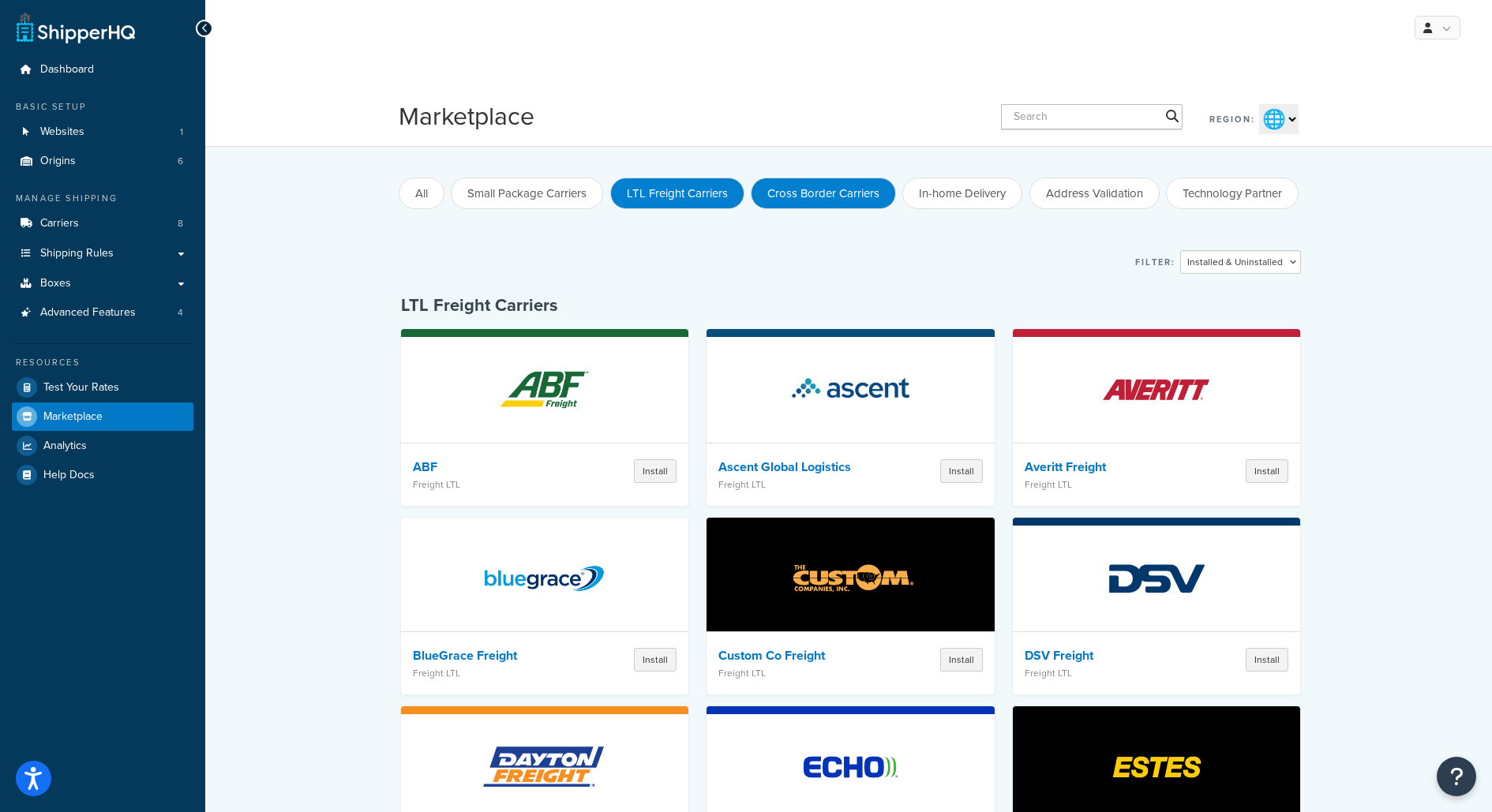
click at [827, 205] on button "Cross Border Carriers" at bounding box center [823, 193] width 145 height 32
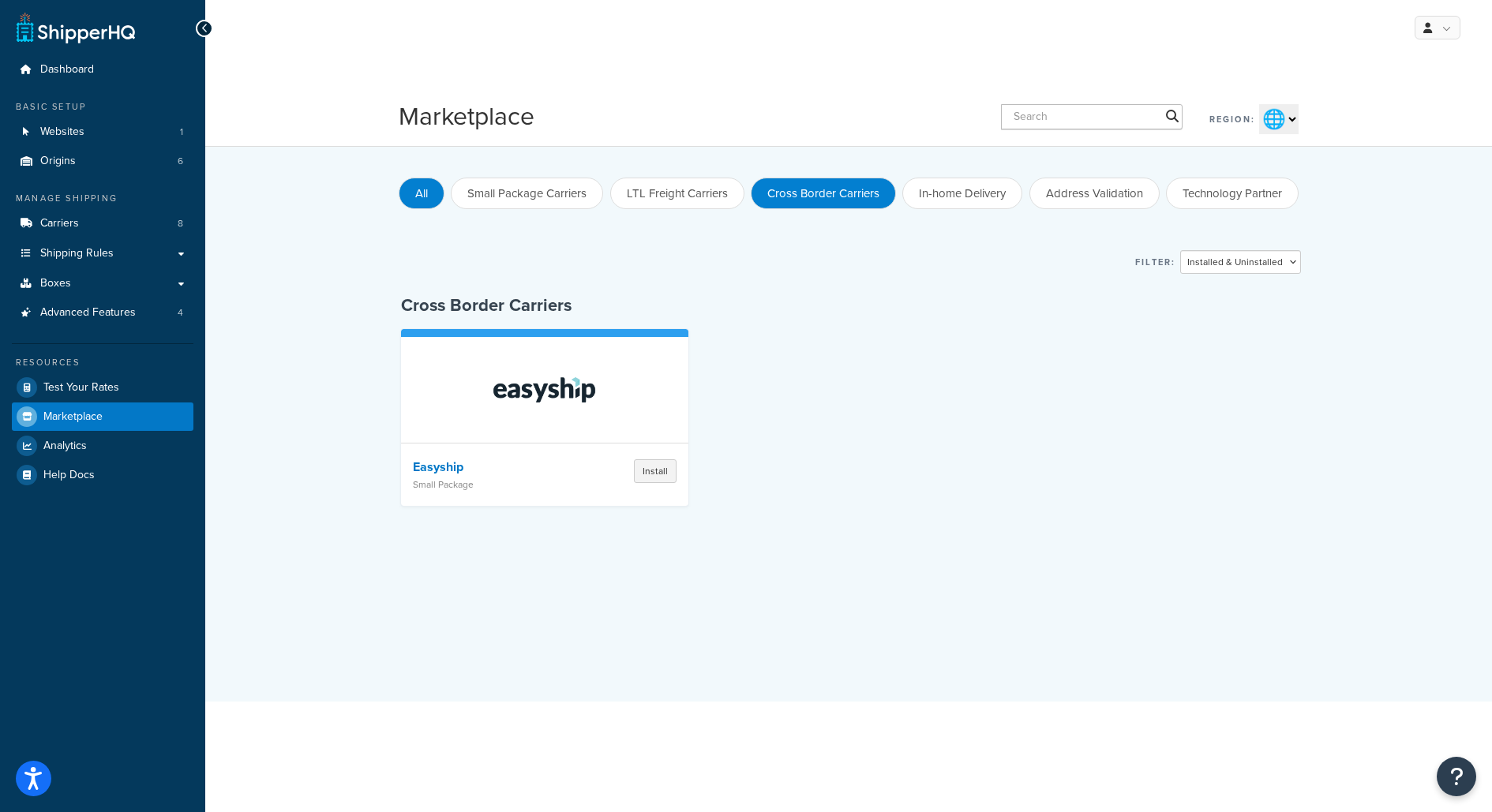
click at [411, 192] on button "All" at bounding box center [422, 193] width 46 height 32
